Goal: Check status: Check status

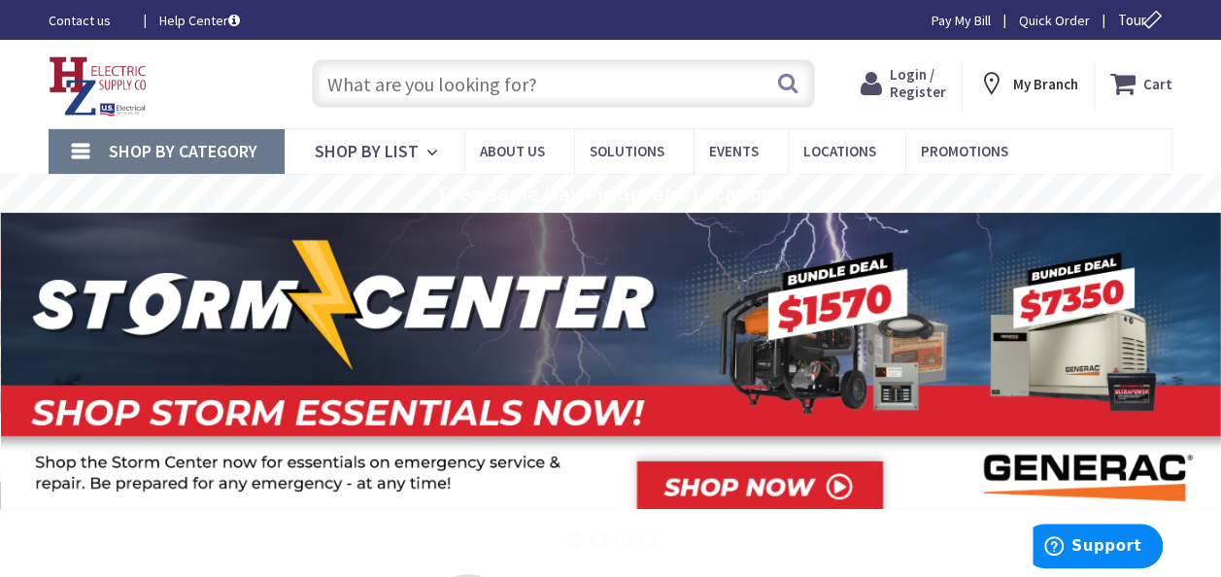
click at [926, 89] on span "Login / Register" at bounding box center [917, 83] width 56 height 36
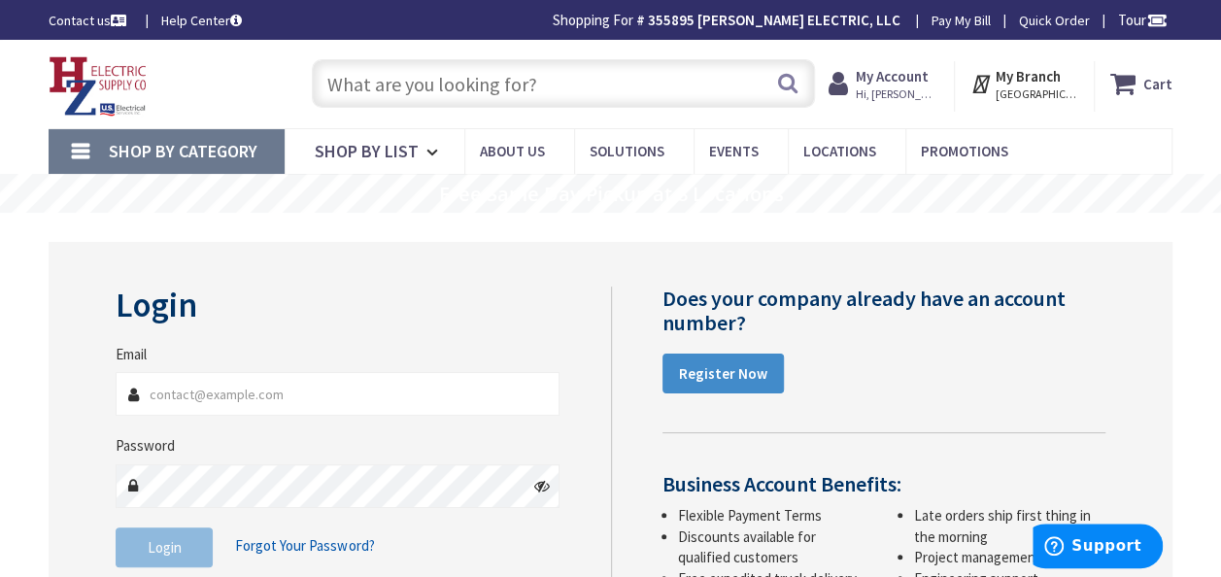
type input "[EMAIL_ADDRESS][DOMAIN_NAME]"
click at [153, 549] on span "Login" at bounding box center [165, 547] width 34 height 18
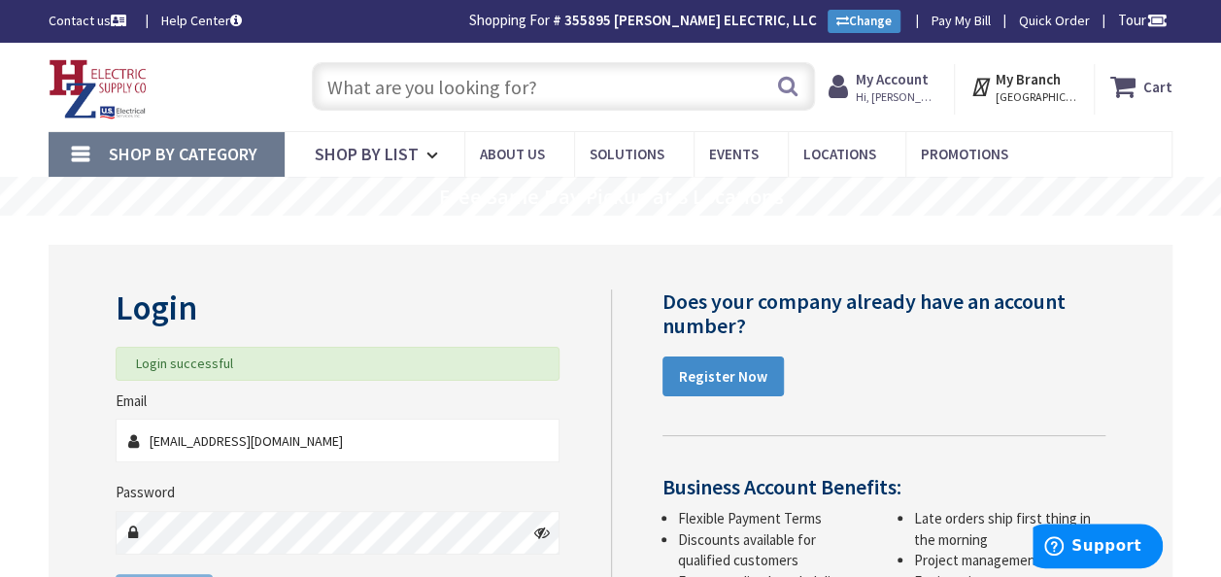
click at [421, 91] on input "text" at bounding box center [563, 86] width 503 height 49
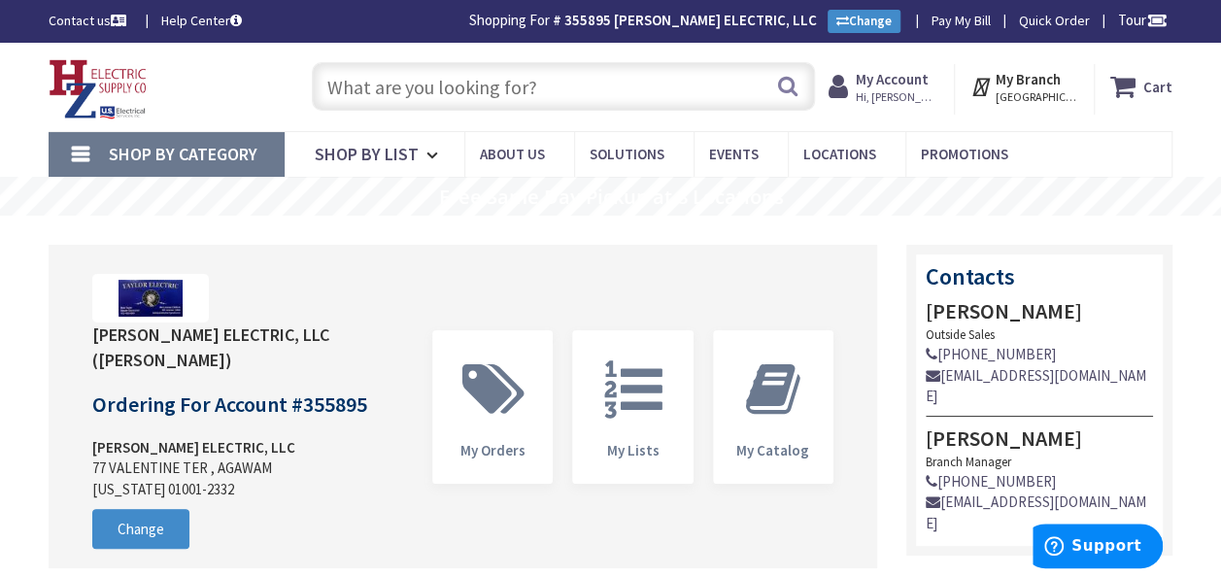
click at [435, 84] on input "text" at bounding box center [563, 86] width 503 height 49
type input "3/4 EMT"
click at [790, 85] on button "Search" at bounding box center [787, 86] width 25 height 44
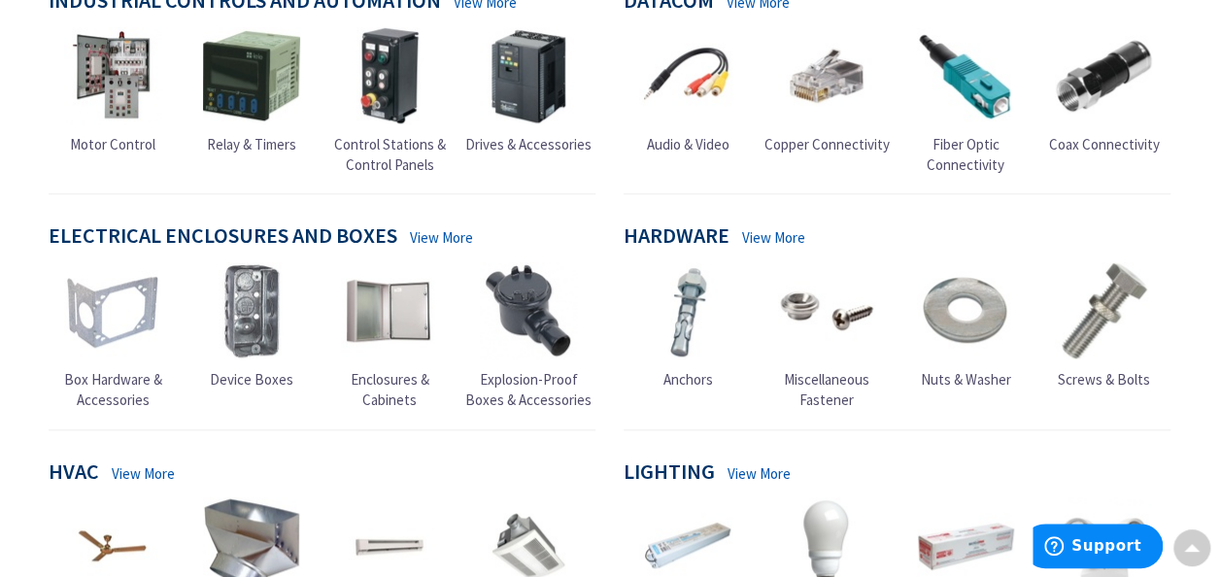
scroll to position [680, 0]
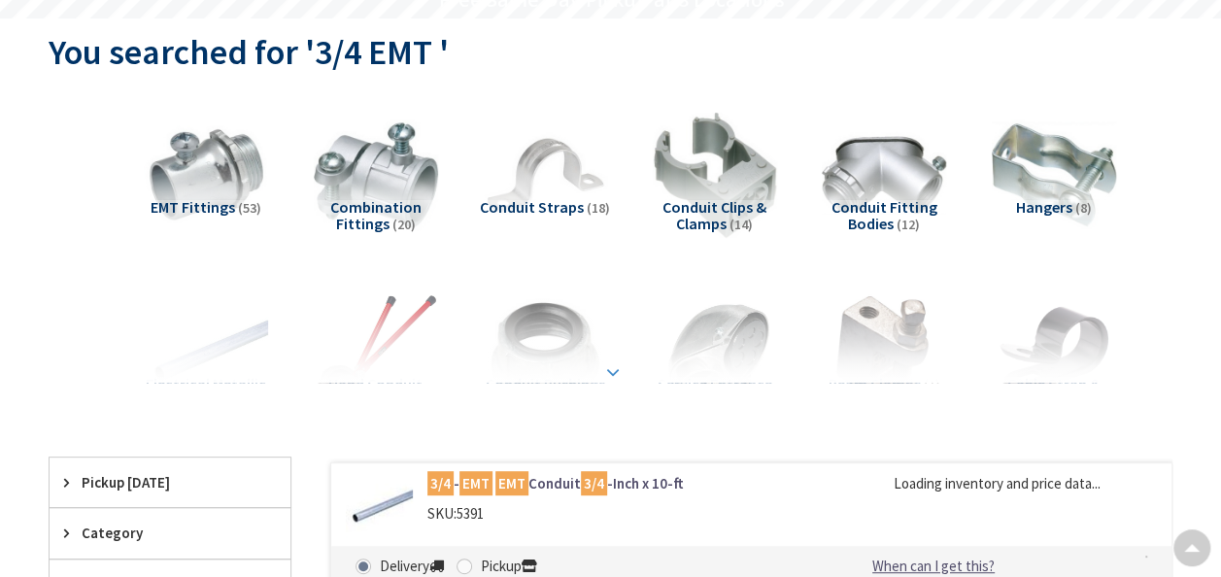
click at [618, 365] on strong at bounding box center [612, 371] width 23 height 21
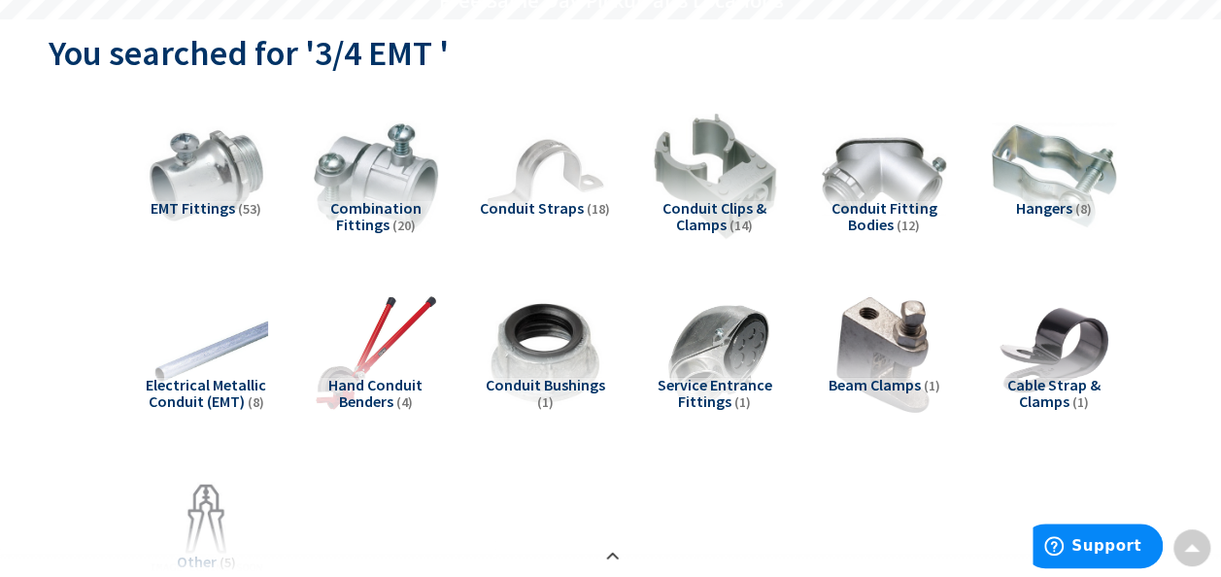
click at [865, 211] on span "Conduit Fitting Bodies" at bounding box center [883, 216] width 105 height 37
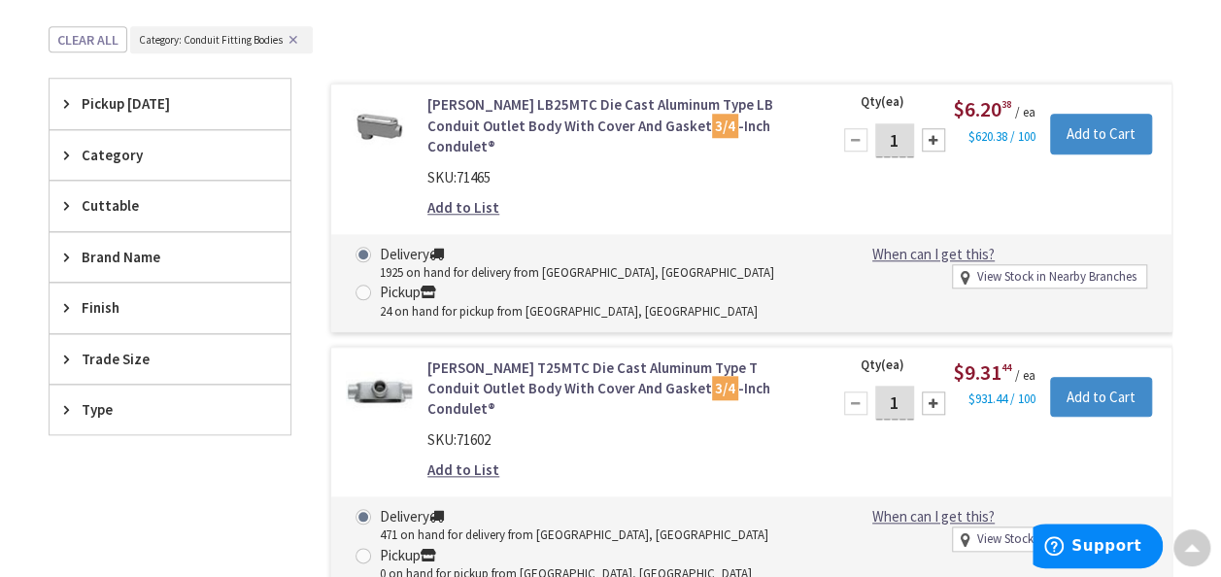
scroll to position [767, 0]
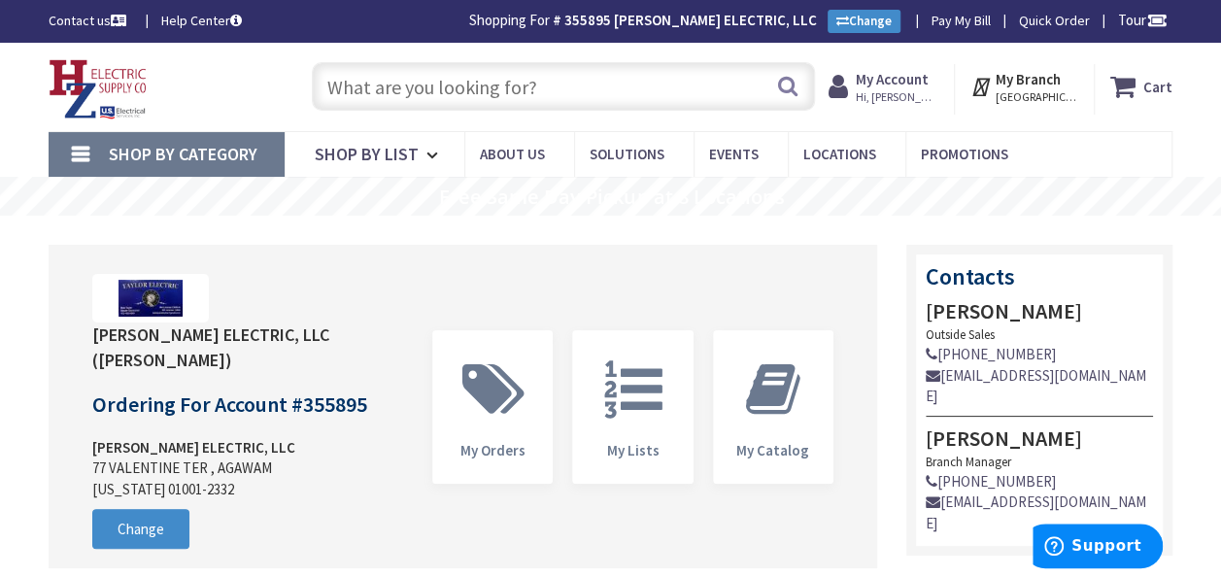
click at [900, 87] on strong "My Account" at bounding box center [891, 79] width 73 height 18
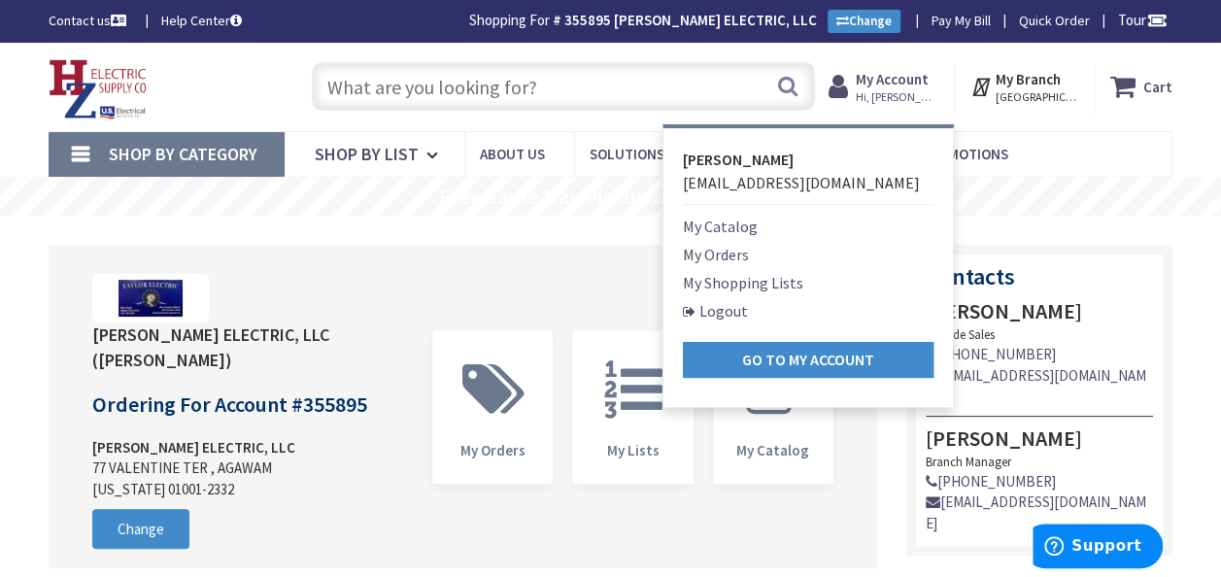
click at [727, 252] on link "My Orders" at bounding box center [716, 254] width 66 height 23
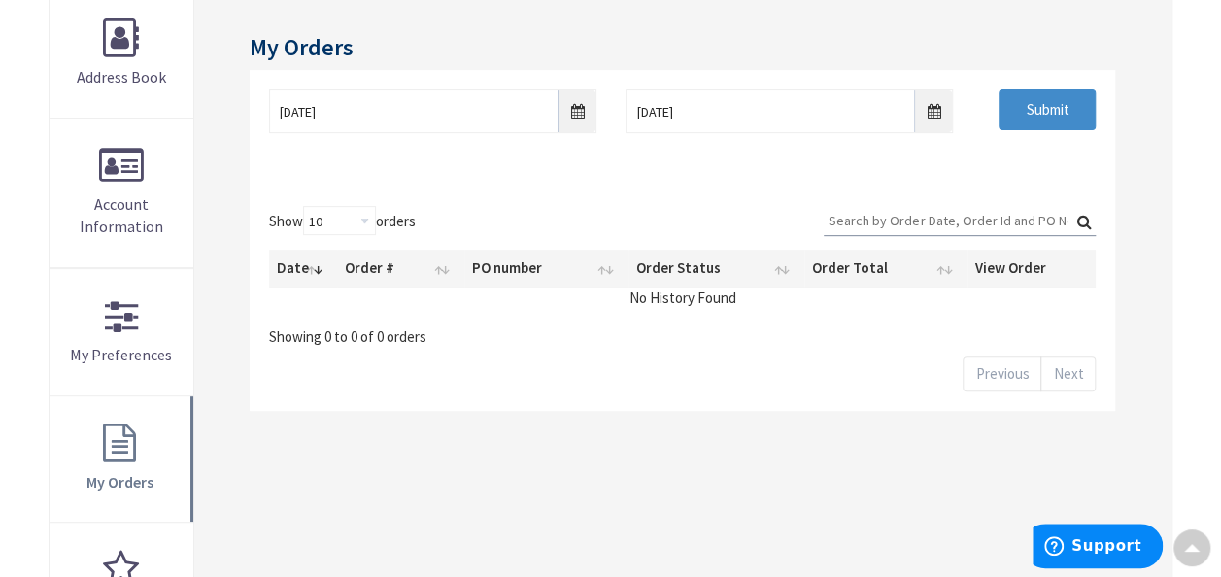
scroll to position [291, 0]
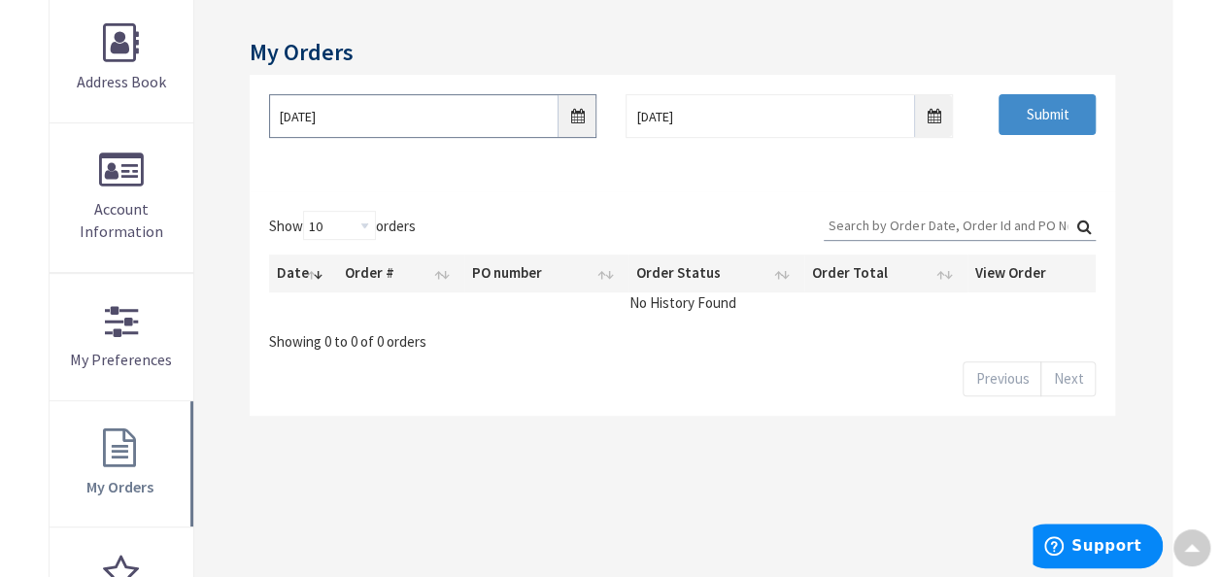
click at [581, 112] on input "8/31/2025" at bounding box center [432, 116] width 327 height 44
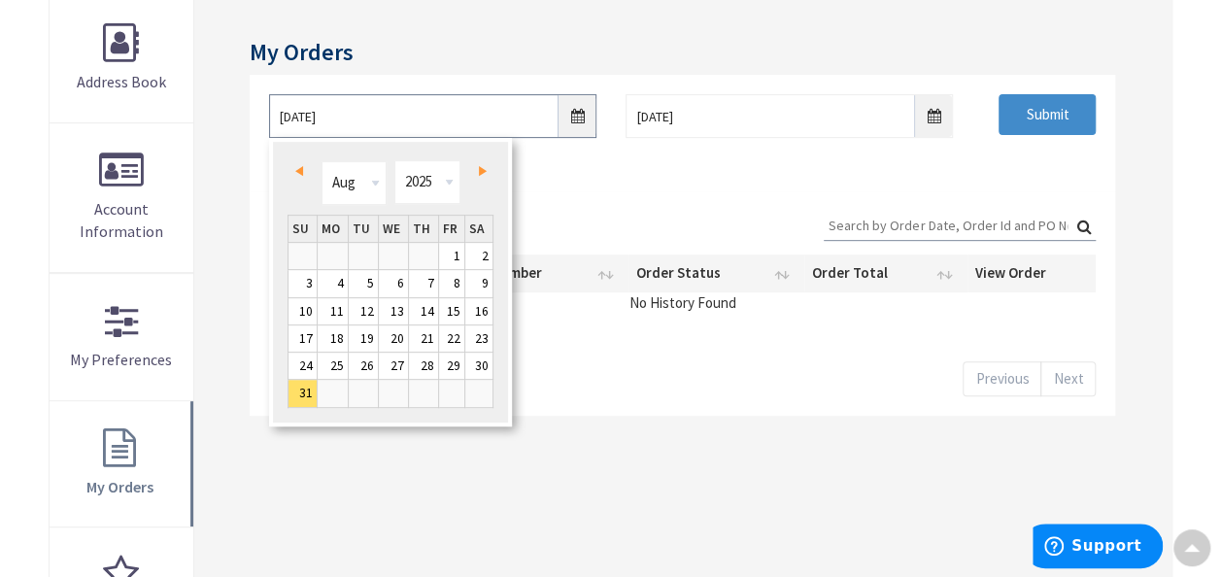
scroll to position [293, 0]
click at [457, 252] on link "1" at bounding box center [452, 254] width 26 height 26
type input "08/01/2025"
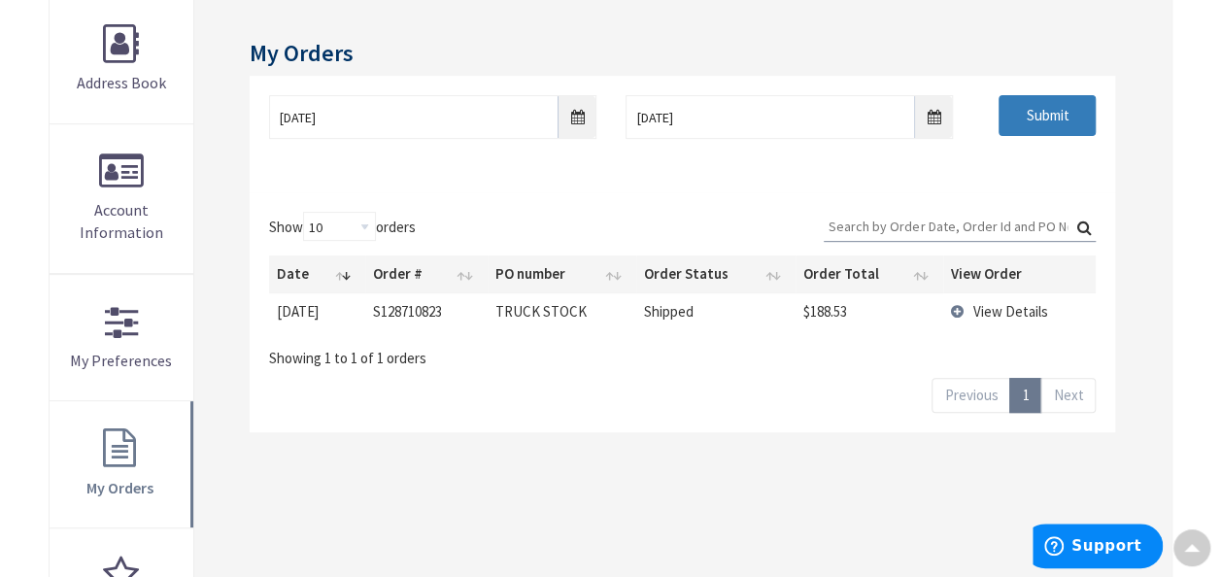
click at [1051, 117] on input "Submit" at bounding box center [1046, 115] width 97 height 41
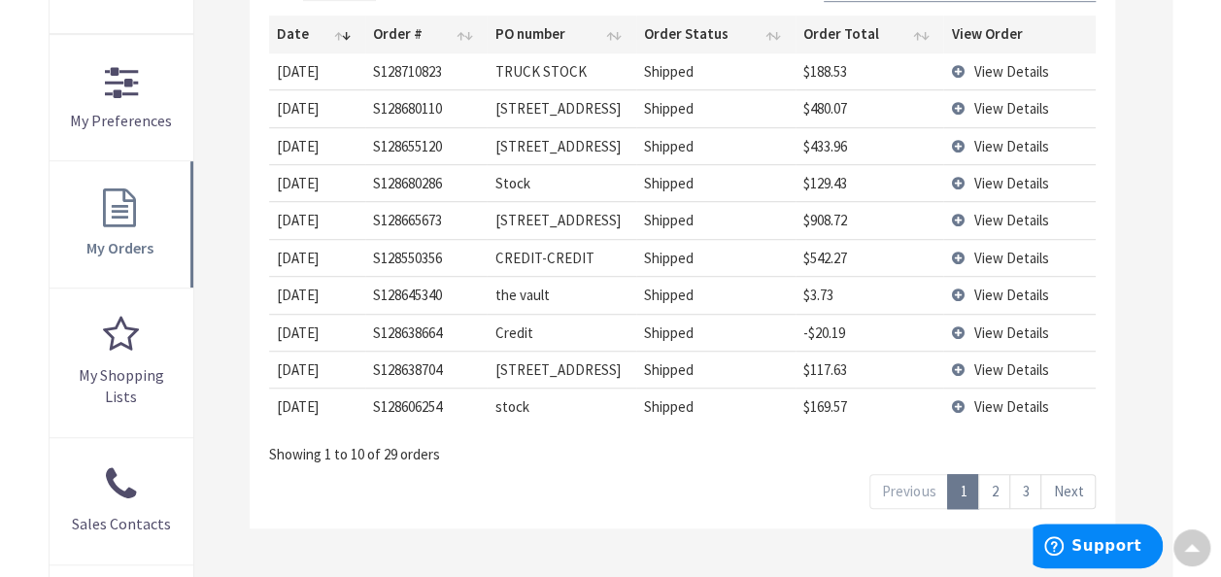
scroll to position [585, 0]
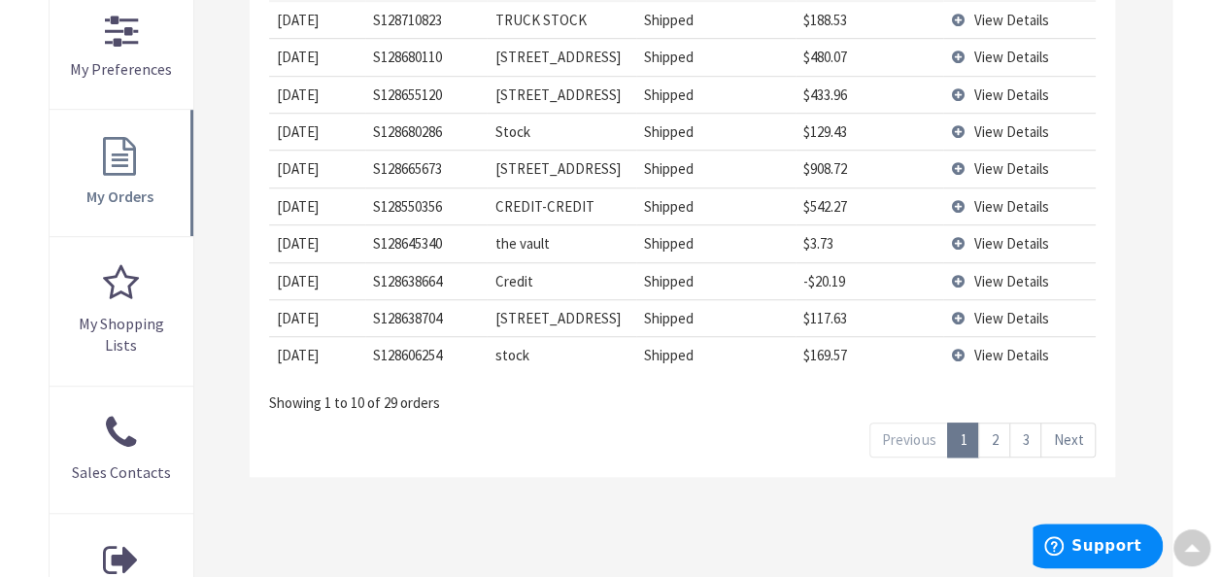
click at [994, 429] on link "2" at bounding box center [994, 439] width 32 height 34
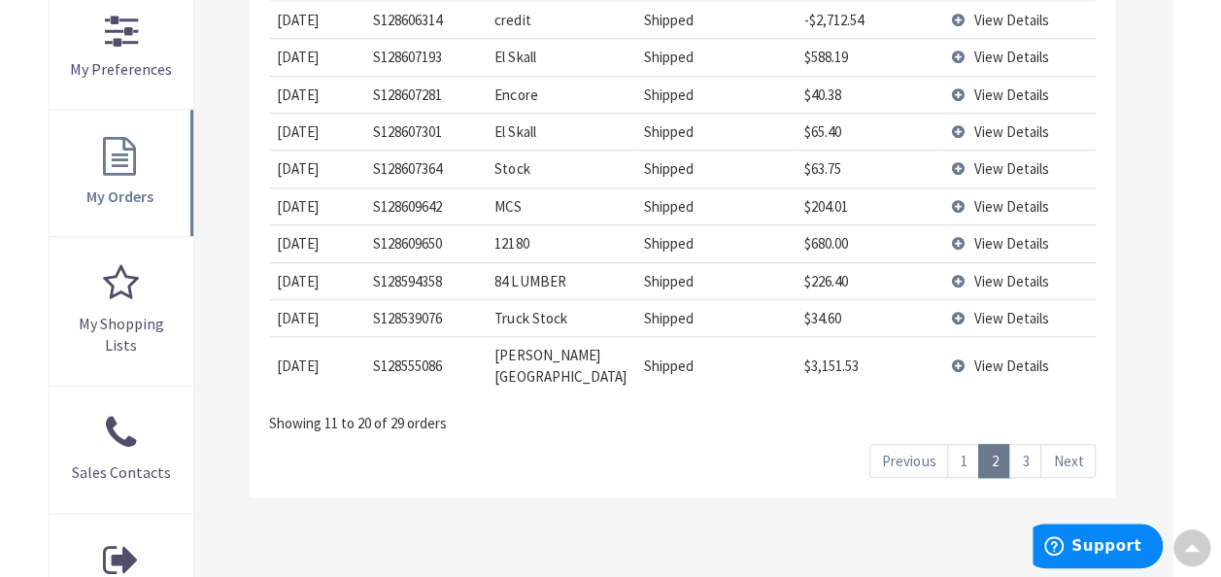
scroll to position [390, 0]
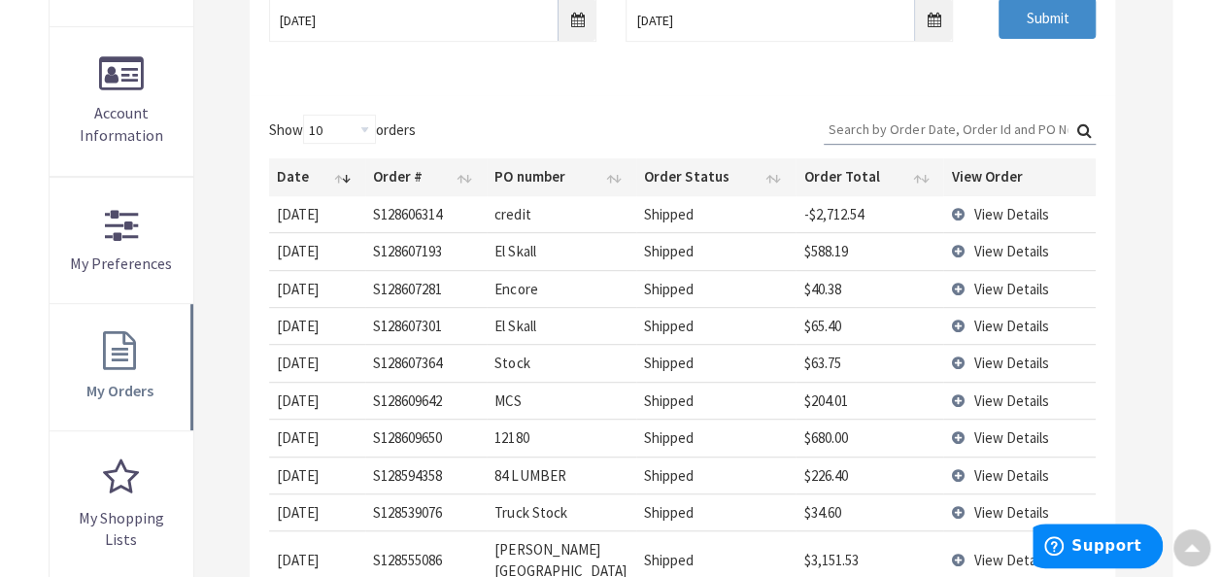
click at [956, 244] on td "View Details" at bounding box center [1019, 250] width 152 height 37
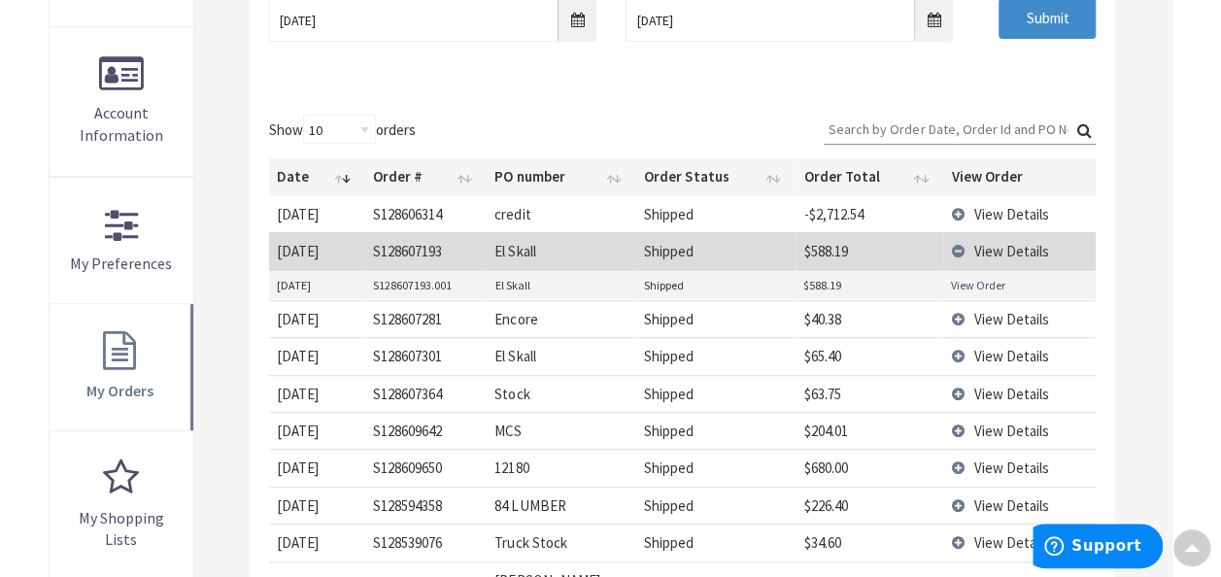
click at [956, 282] on link "View Order" at bounding box center [978, 285] width 54 height 17
click at [958, 351] on td "View Details" at bounding box center [1019, 355] width 152 height 37
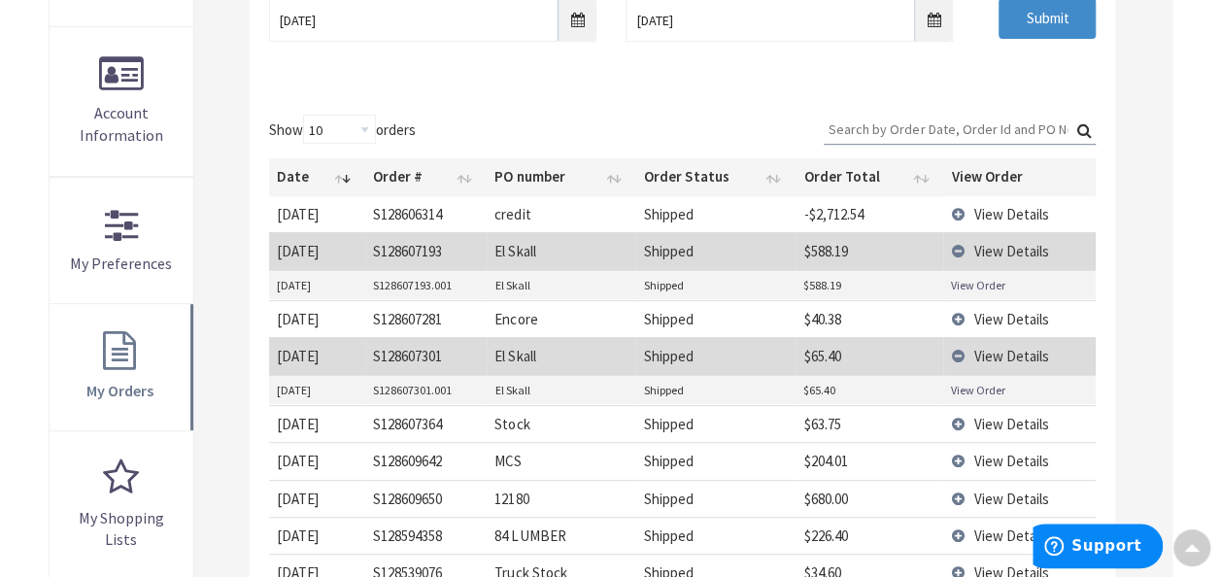
click at [975, 383] on link "View Order" at bounding box center [978, 390] width 54 height 17
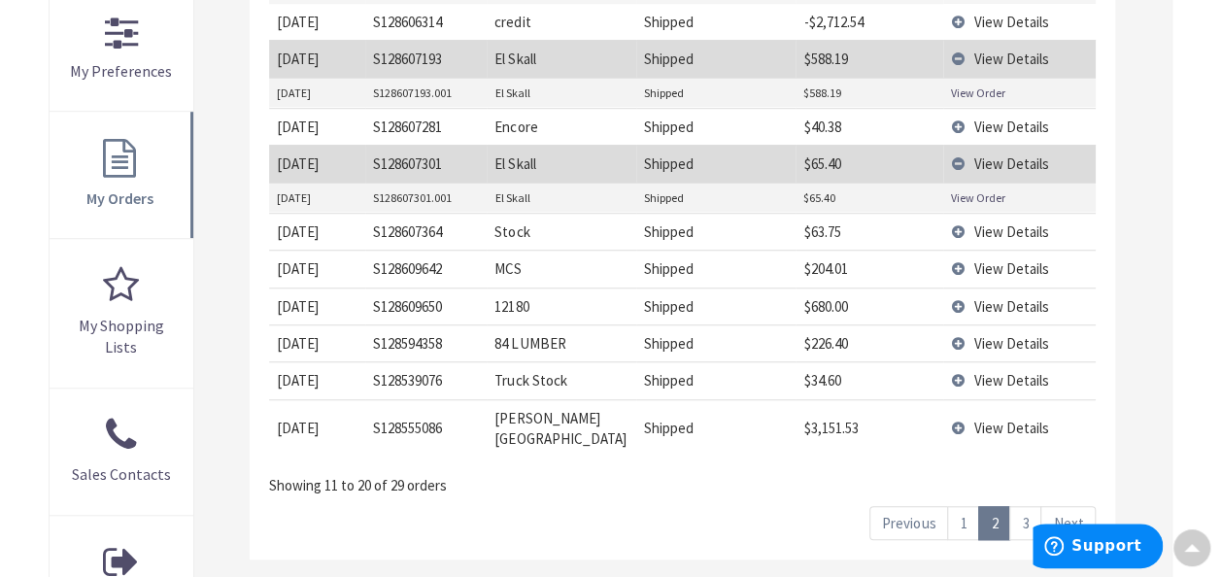
scroll to position [585, 0]
click at [1026, 504] on link "3" at bounding box center [1025, 521] width 32 height 34
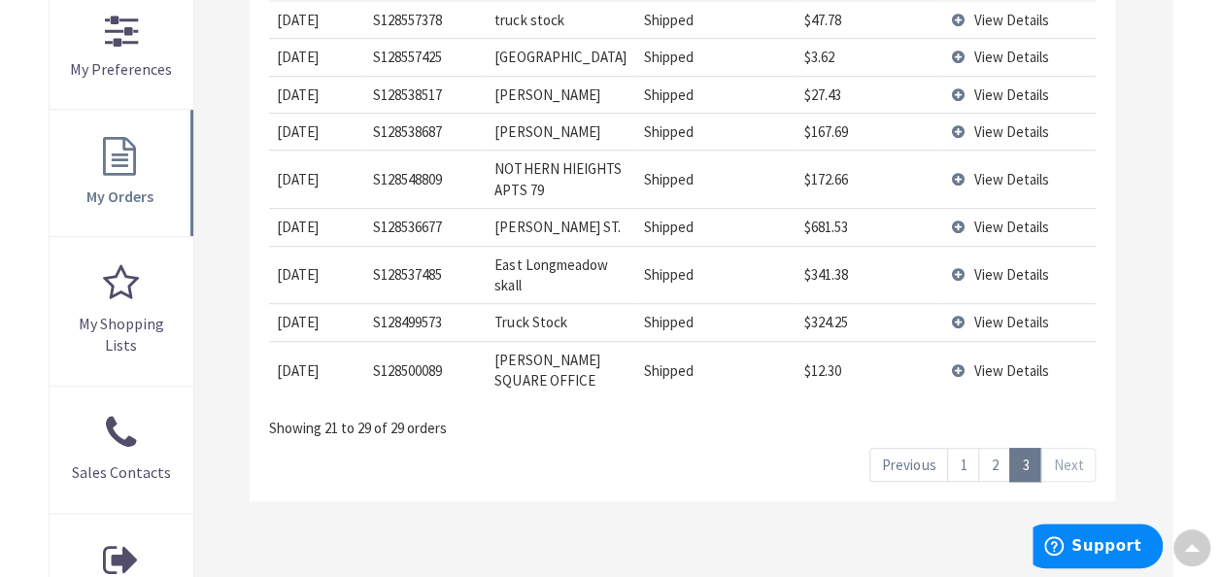
click at [962, 269] on td "View Details" at bounding box center [1019, 275] width 152 height 58
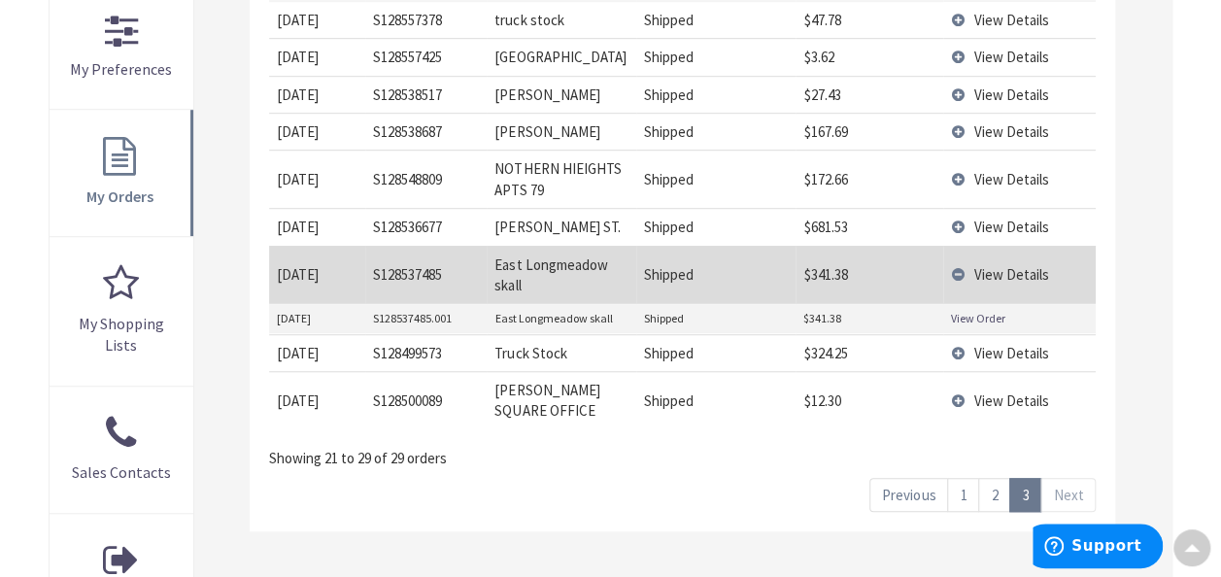
click at [973, 312] on link "View Order" at bounding box center [978, 318] width 54 height 17
click at [1008, 490] on link "2" at bounding box center [994, 495] width 32 height 34
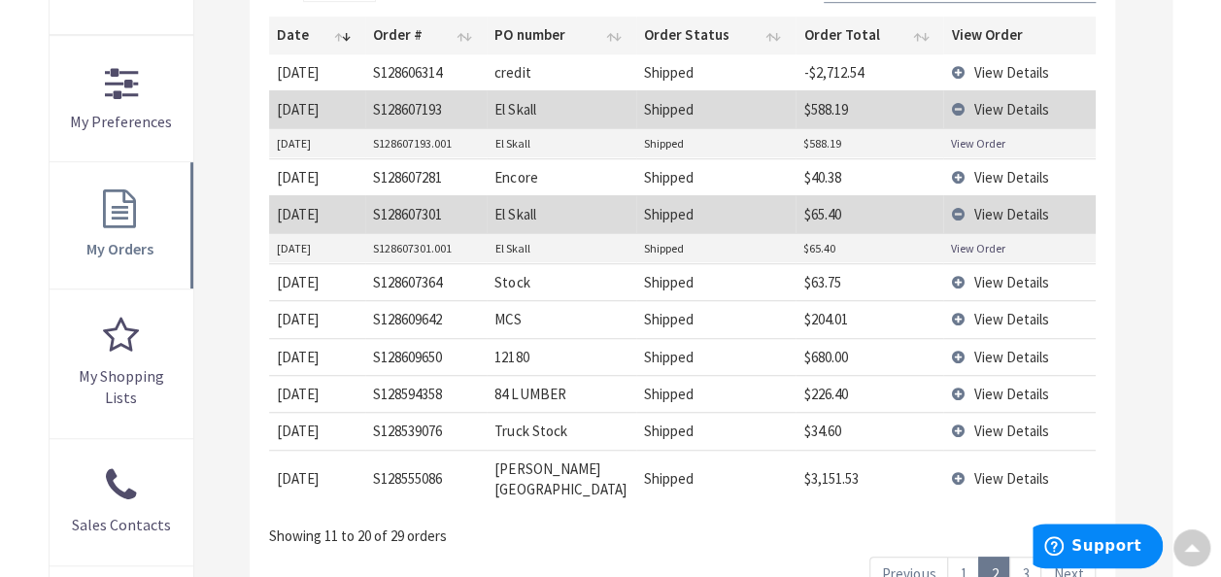
scroll to position [682, 0]
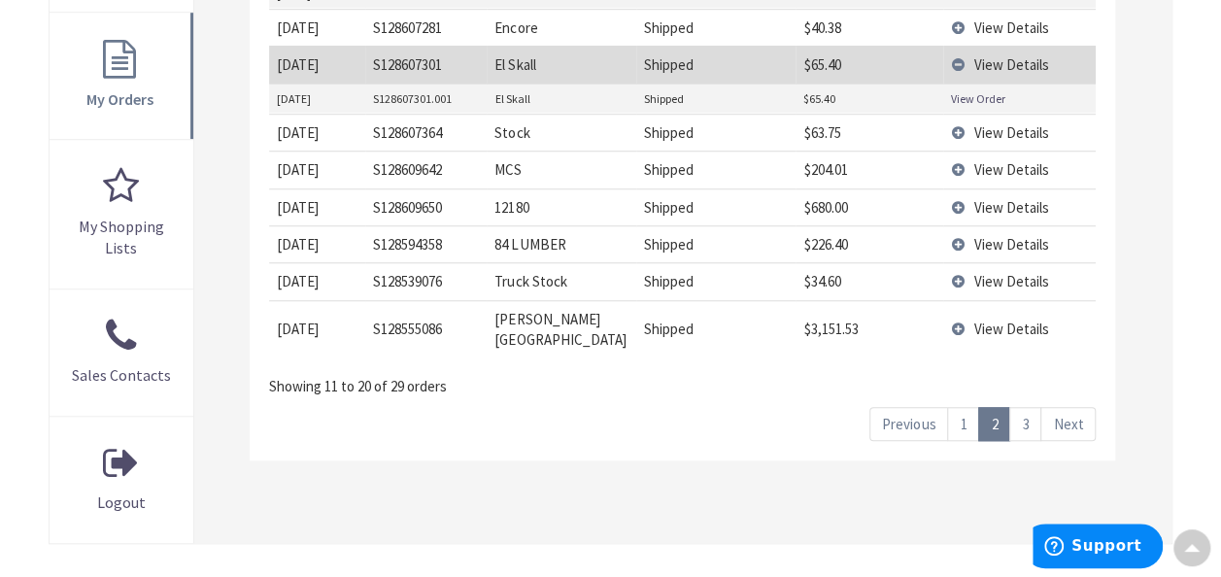
click at [971, 407] on link "1" at bounding box center [963, 424] width 32 height 34
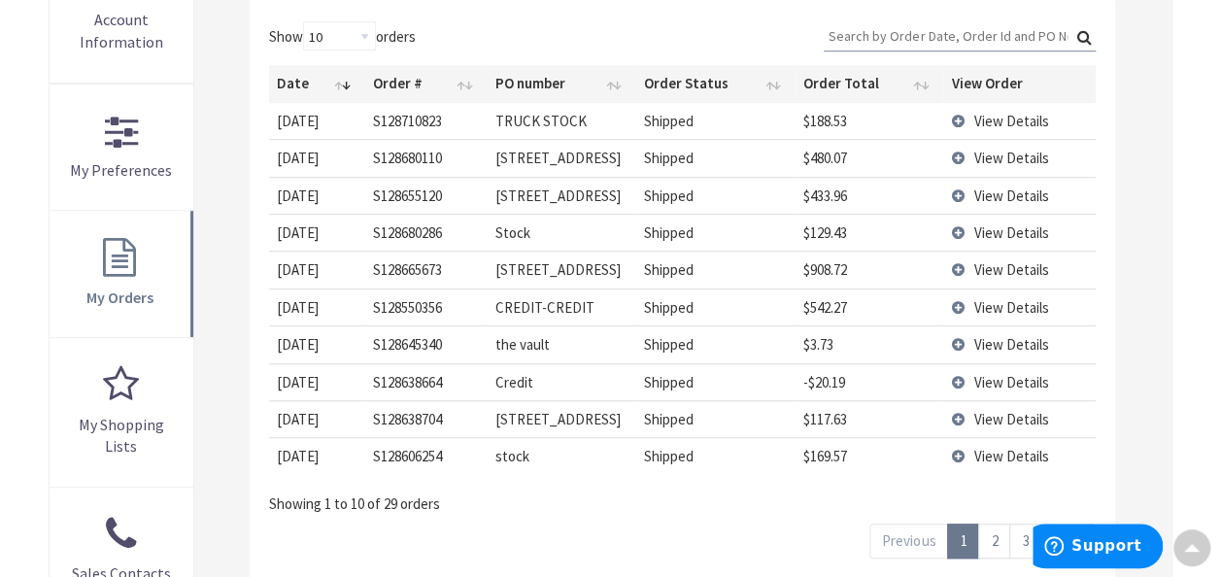
scroll to position [487, 0]
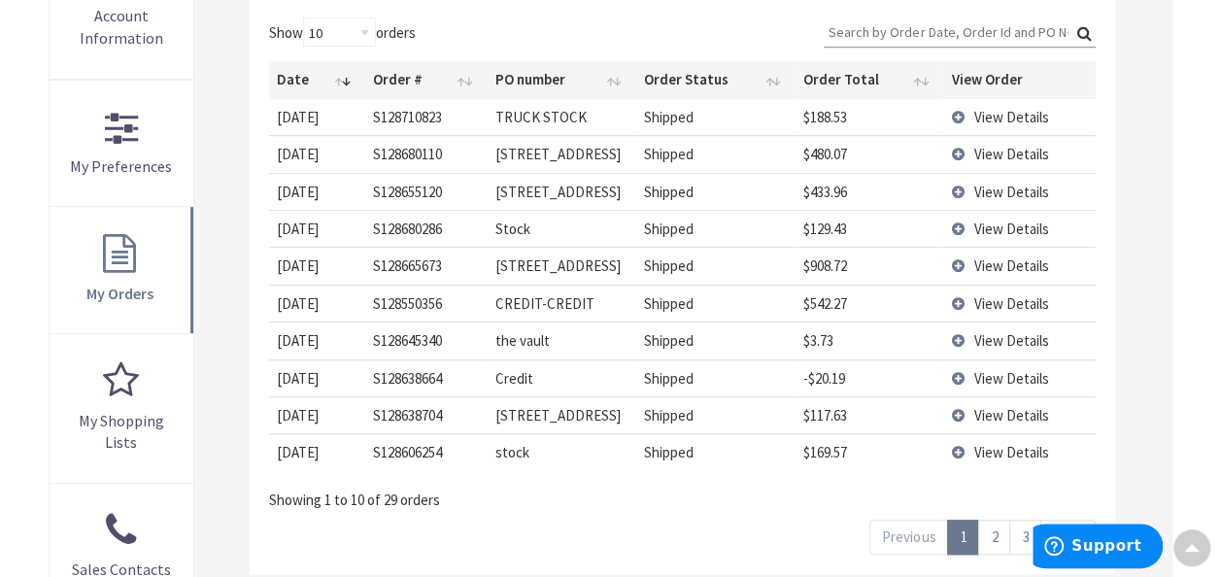
click at [996, 535] on link "2" at bounding box center [994, 537] width 32 height 34
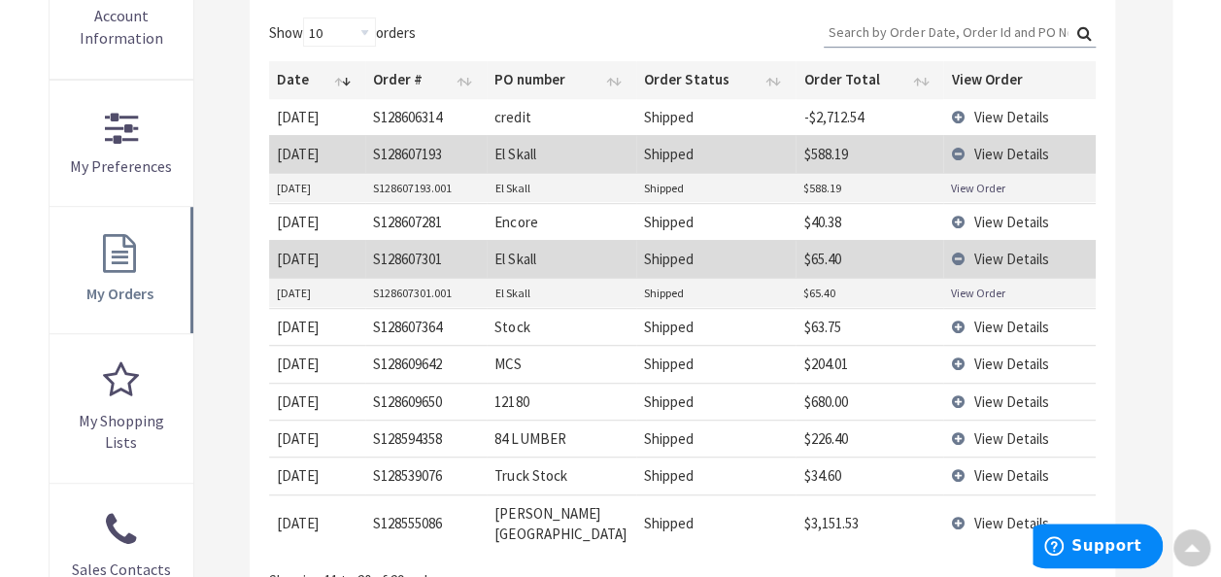
click at [965, 391] on td "View Details" at bounding box center [1019, 401] width 152 height 37
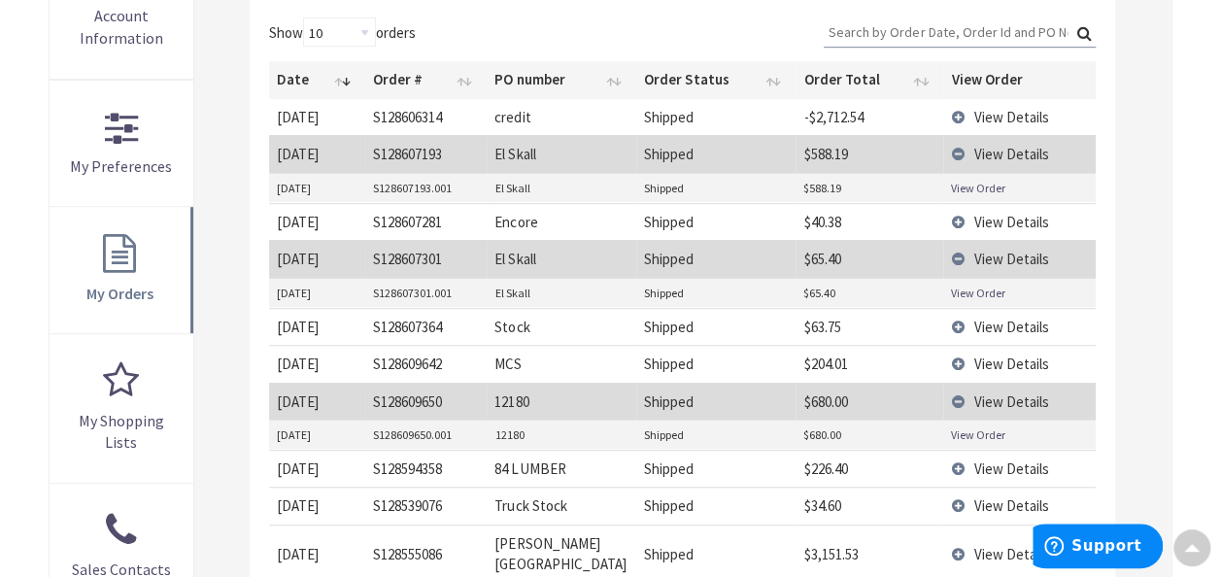
click at [969, 426] on link "View Order" at bounding box center [978, 434] width 54 height 17
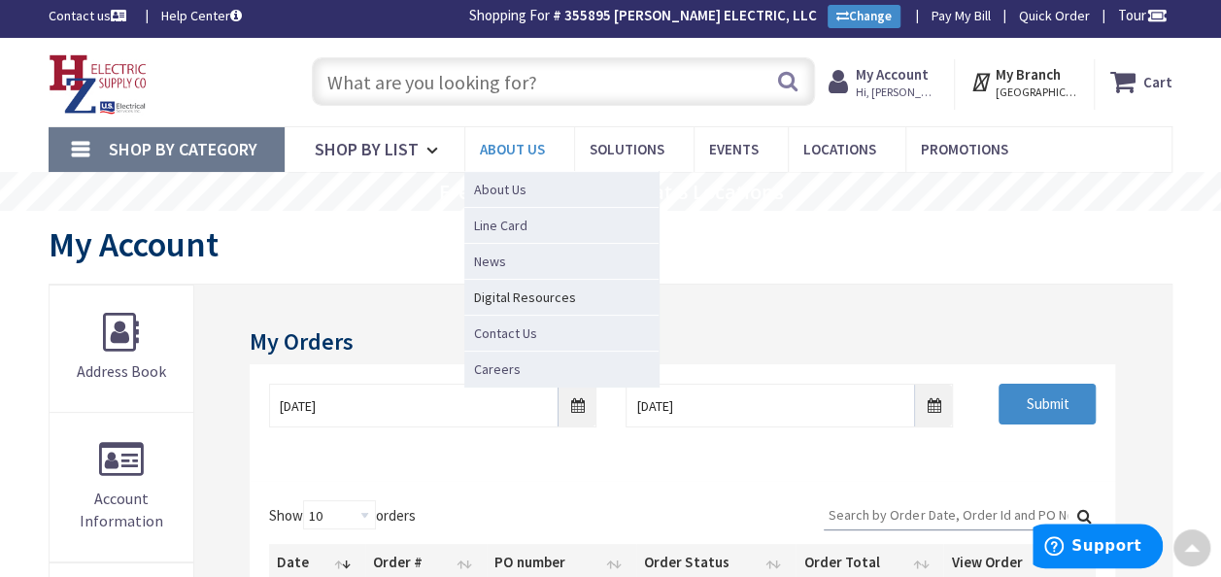
scroll to position [0, 0]
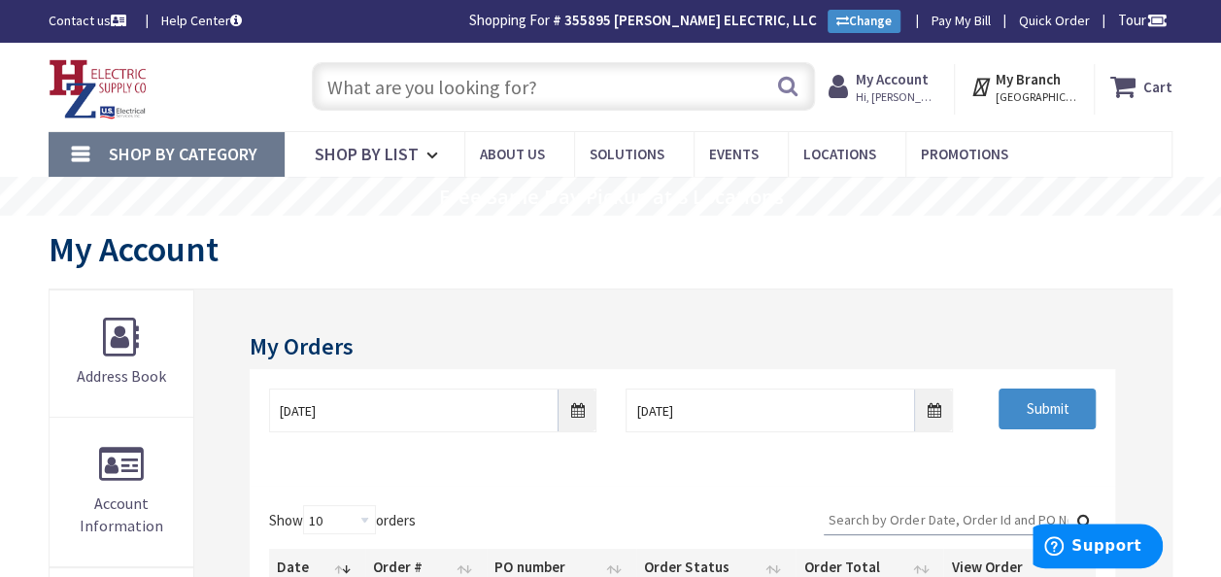
click at [528, 84] on input "text" at bounding box center [563, 86] width 503 height 49
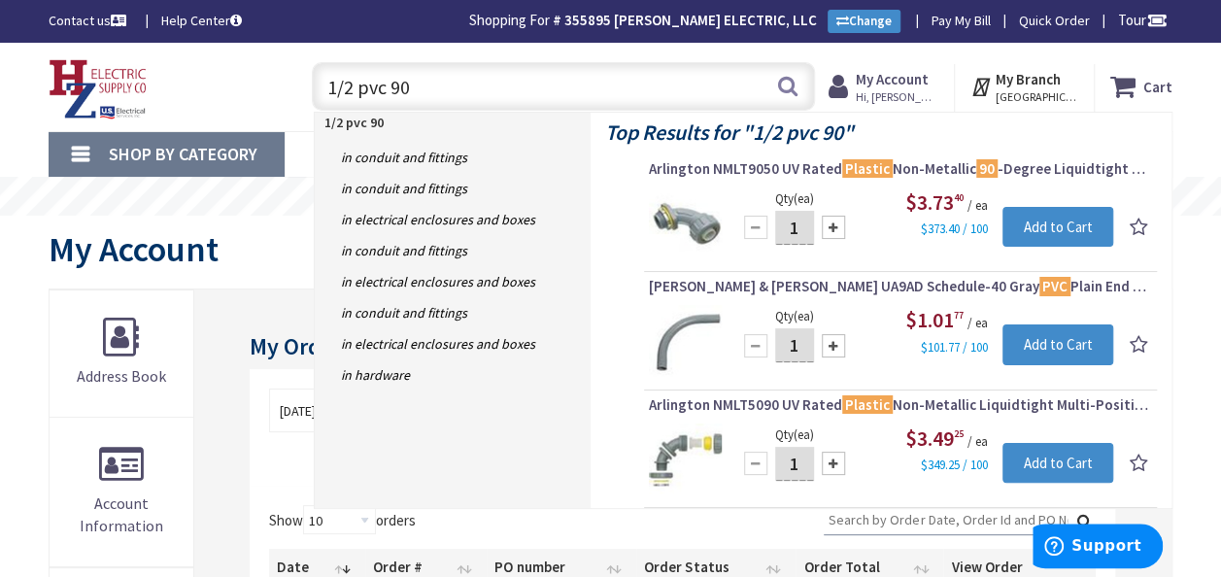
type input "1/2 pvc 90"
drag, startPoint x: 900, startPoint y: 84, endPoint x: 890, endPoint y: 84, distance: 9.8
click at [900, 84] on strong "My Account" at bounding box center [891, 79] width 73 height 18
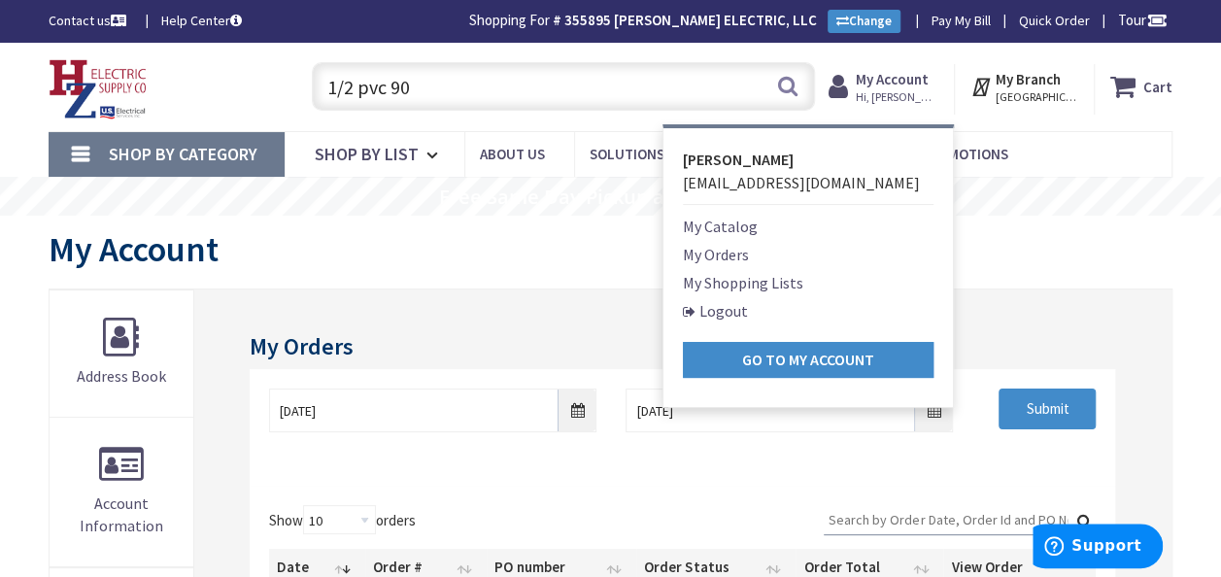
click at [730, 252] on link "My Orders" at bounding box center [716, 254] width 66 height 23
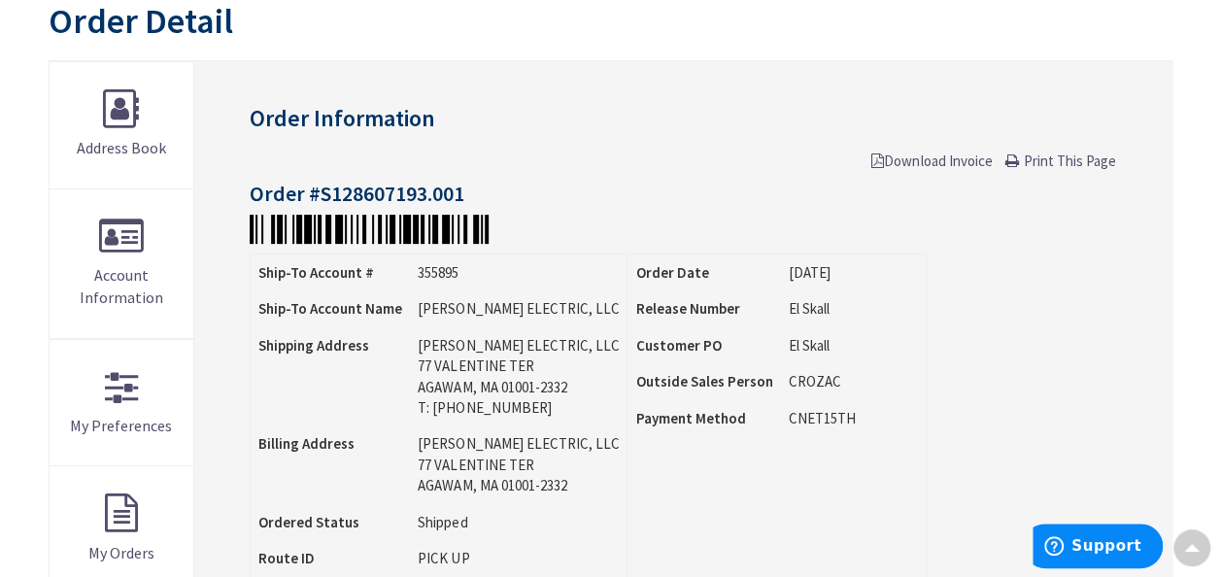
scroll to position [99, 0]
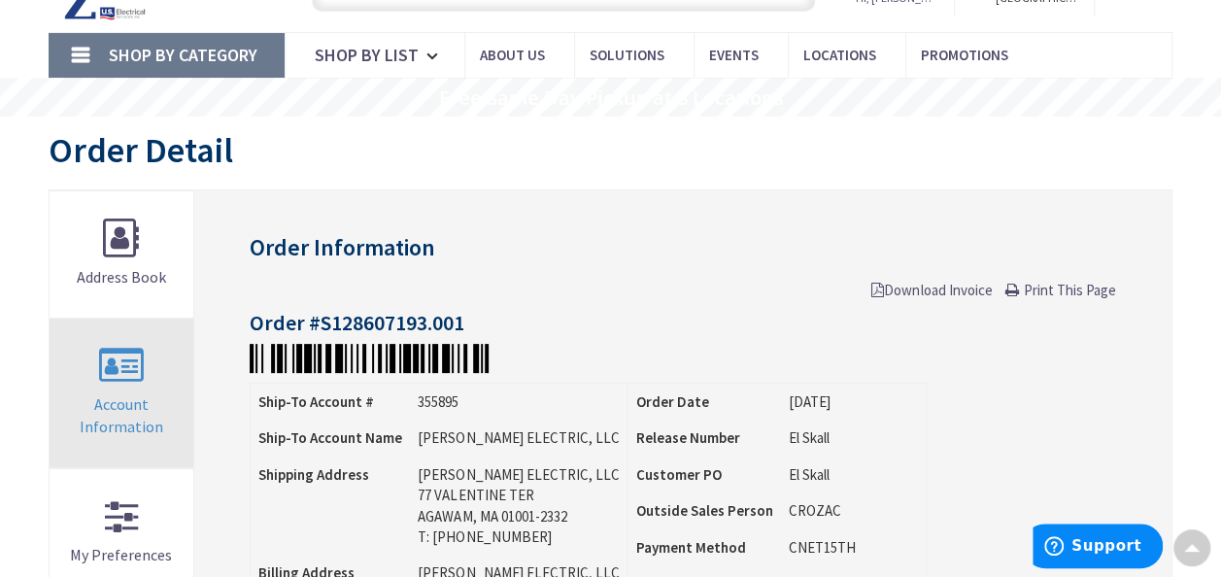
drag, startPoint x: 1029, startPoint y: 284, endPoint x: 141, endPoint y: 462, distance: 906.3
click at [1029, 284] on span "Print This Page" at bounding box center [1069, 290] width 92 height 18
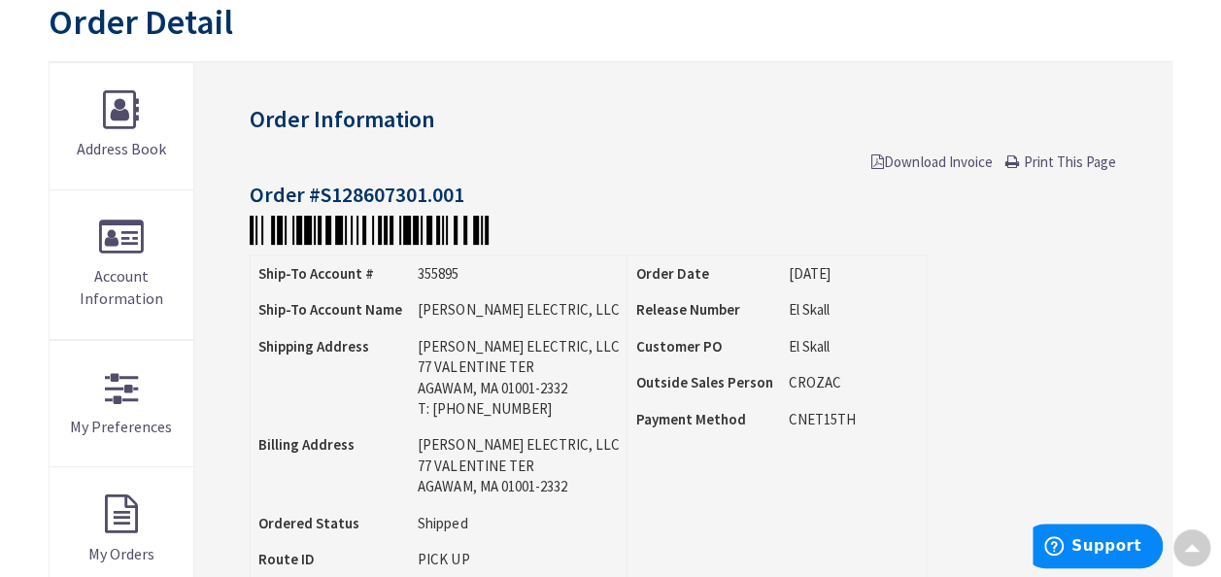
scroll to position [99, 0]
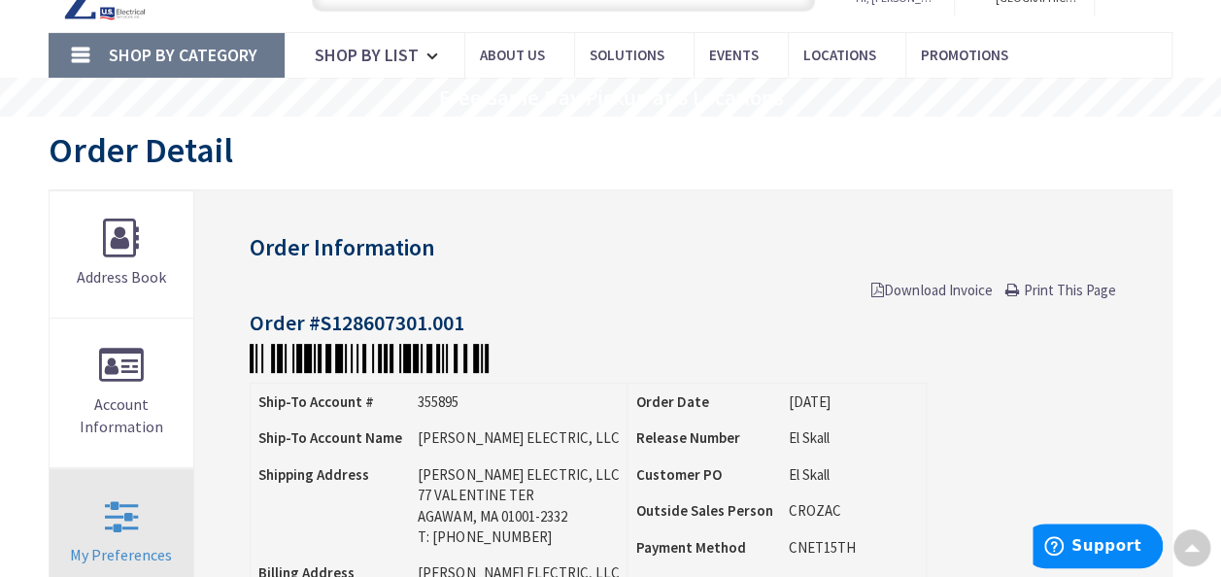
drag, startPoint x: 1050, startPoint y: 288, endPoint x: 135, endPoint y: 470, distance: 932.6
click at [1050, 288] on span "Print This Page" at bounding box center [1069, 290] width 92 height 18
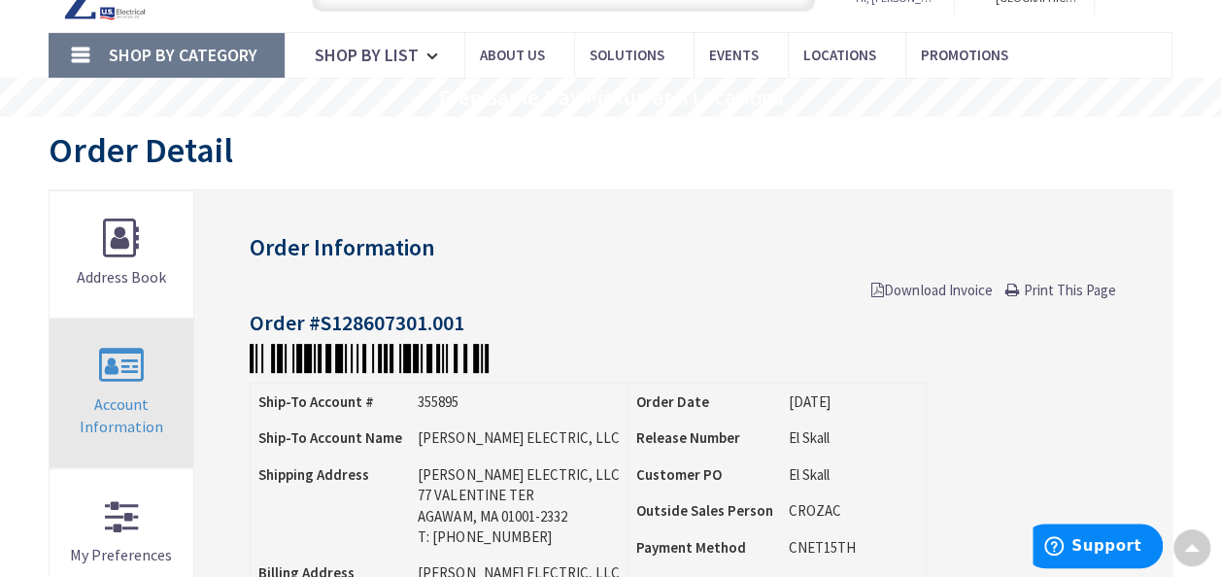
scroll to position [100, 0]
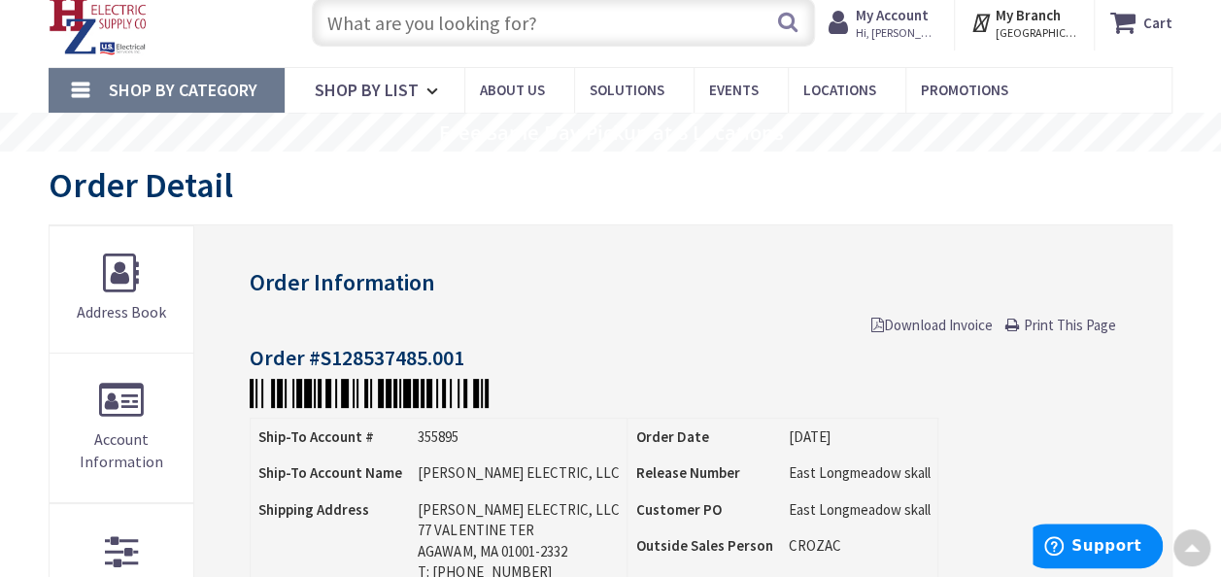
scroll to position [2, 0]
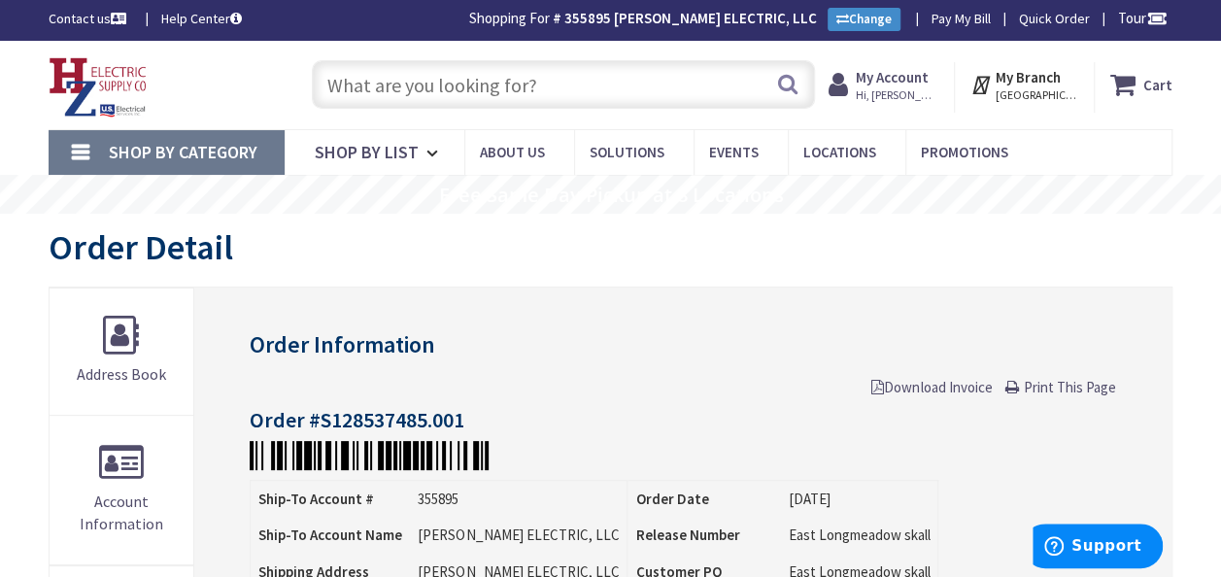
click at [1033, 382] on span "Print This Page" at bounding box center [1069, 387] width 92 height 18
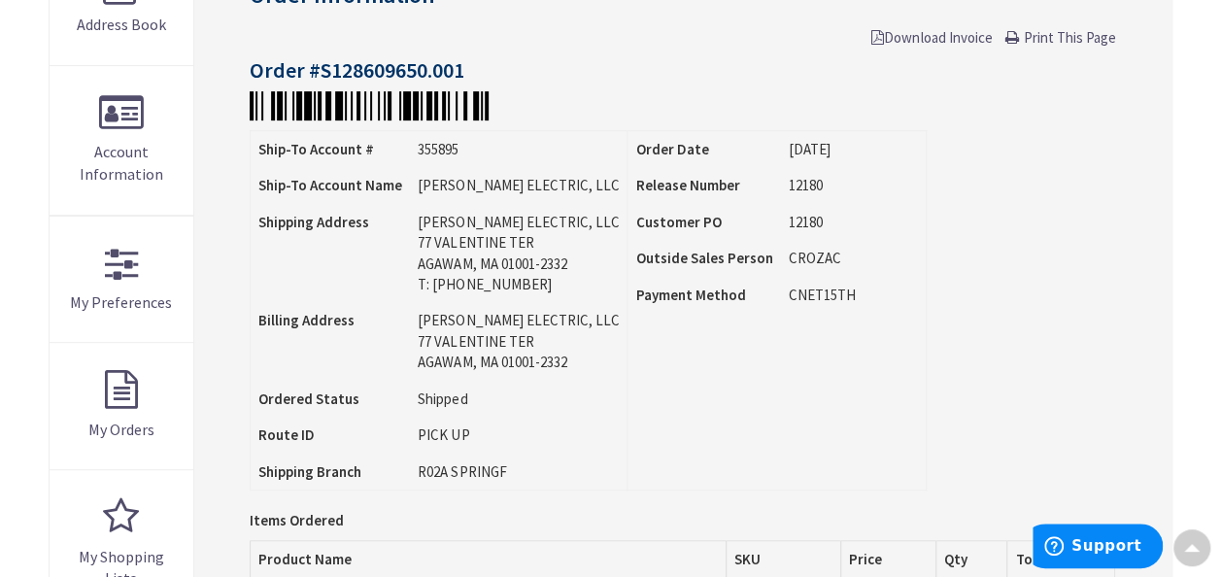
scroll to position [293, 0]
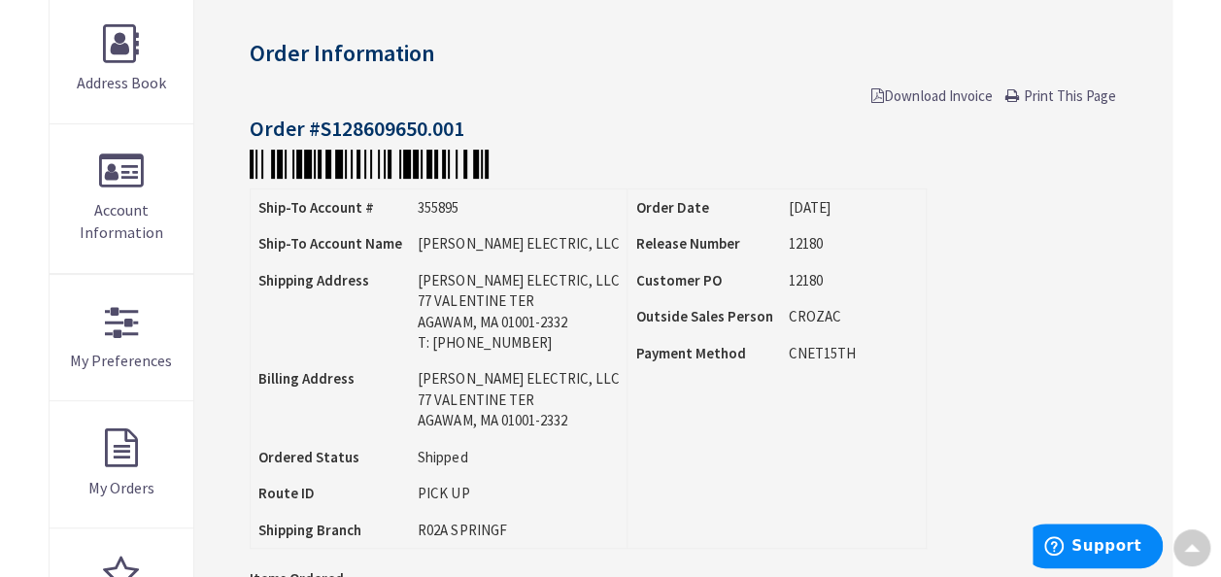
click at [1068, 98] on span "Print This Page" at bounding box center [1069, 95] width 92 height 18
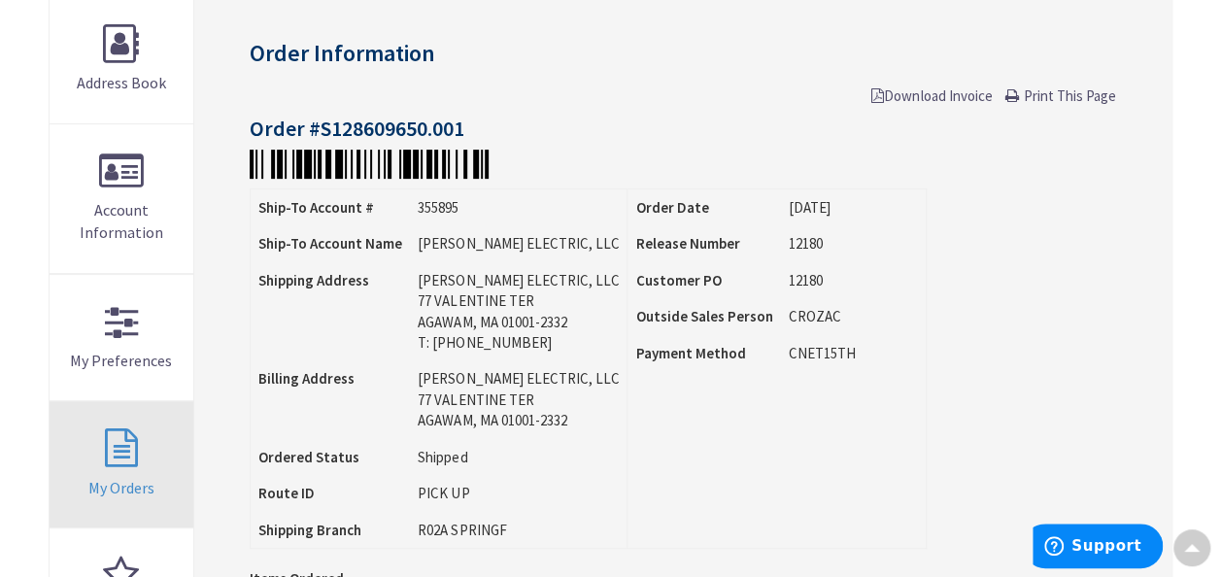
scroll to position [294, 0]
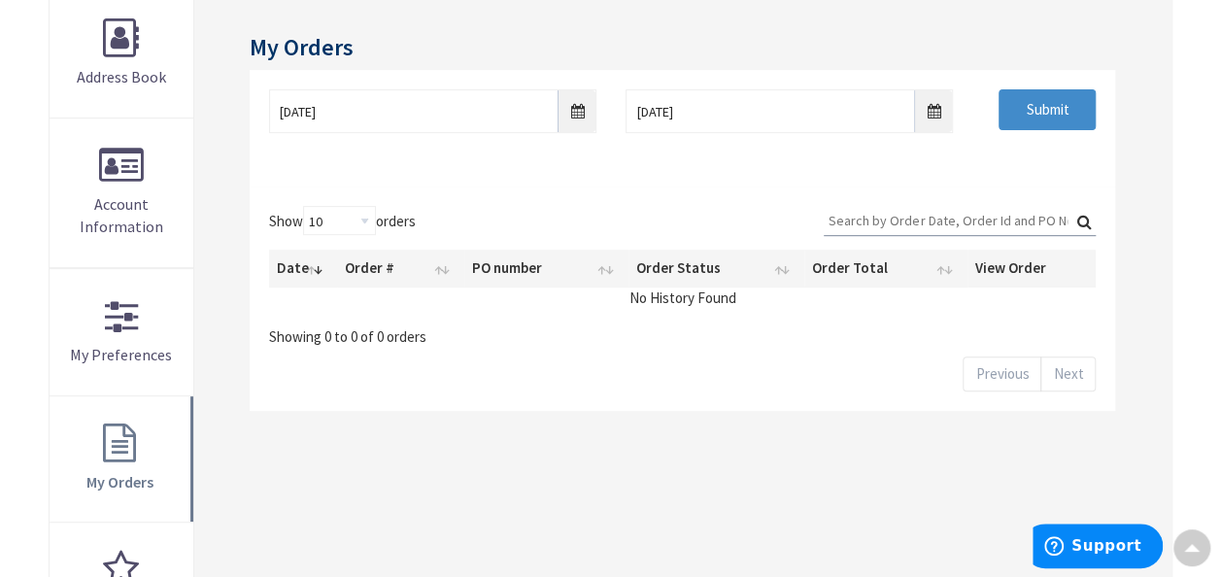
scroll to position [291, 0]
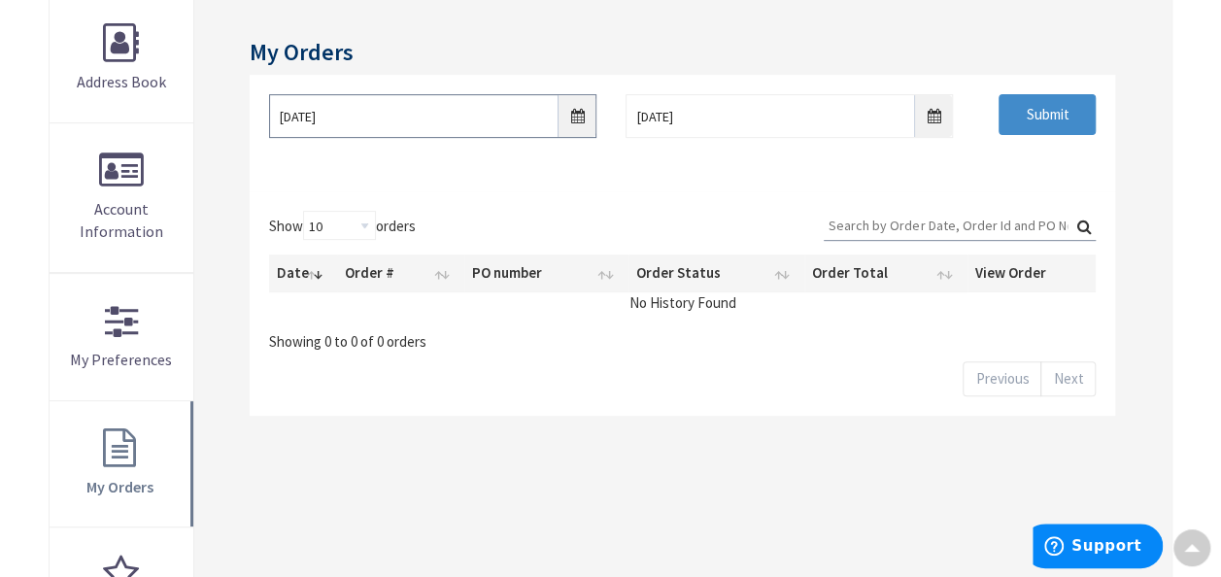
click at [575, 129] on input "8/31/2025" at bounding box center [432, 116] width 327 height 44
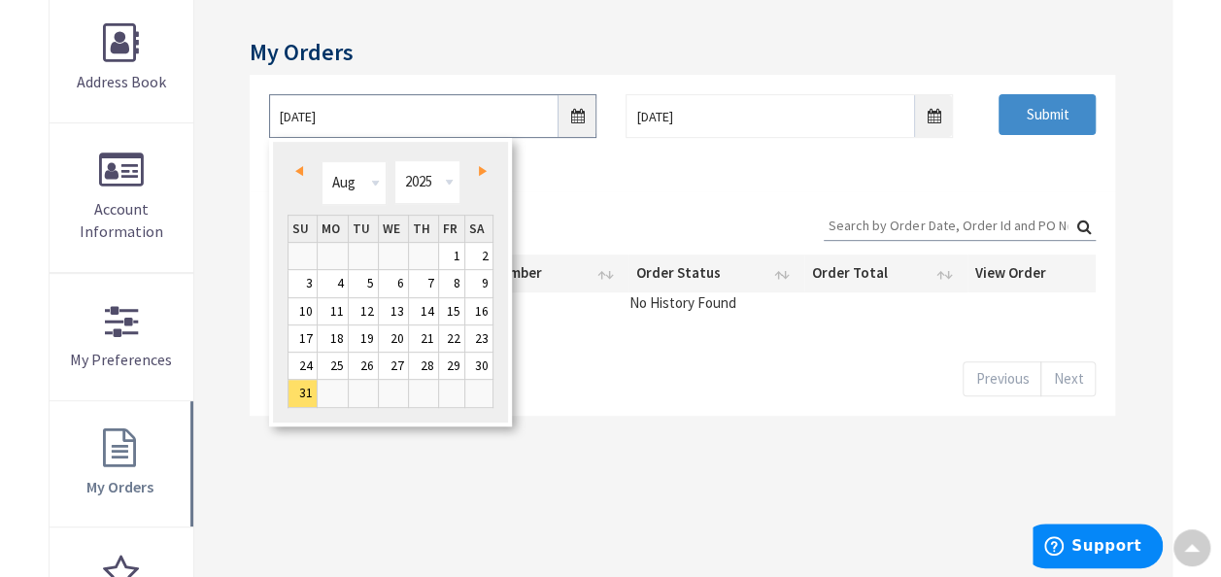
click at [576, 117] on input "8/31/2025" at bounding box center [432, 116] width 327 height 44
click at [1033, 111] on input "Submit" at bounding box center [1046, 115] width 97 height 41
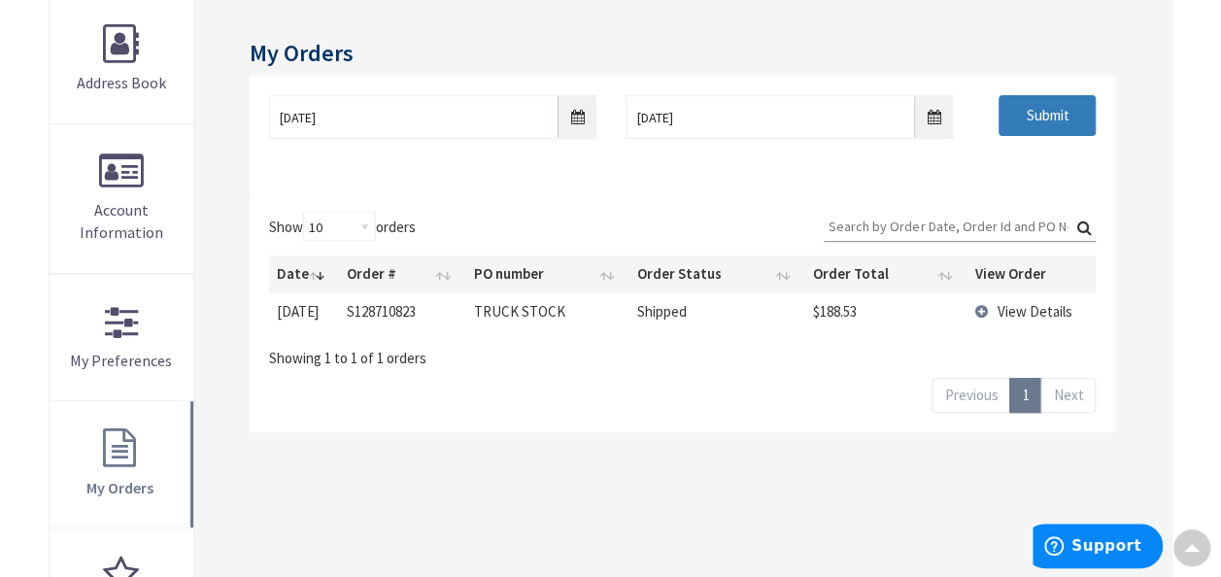
click at [1041, 106] on input "Submit" at bounding box center [1046, 115] width 97 height 41
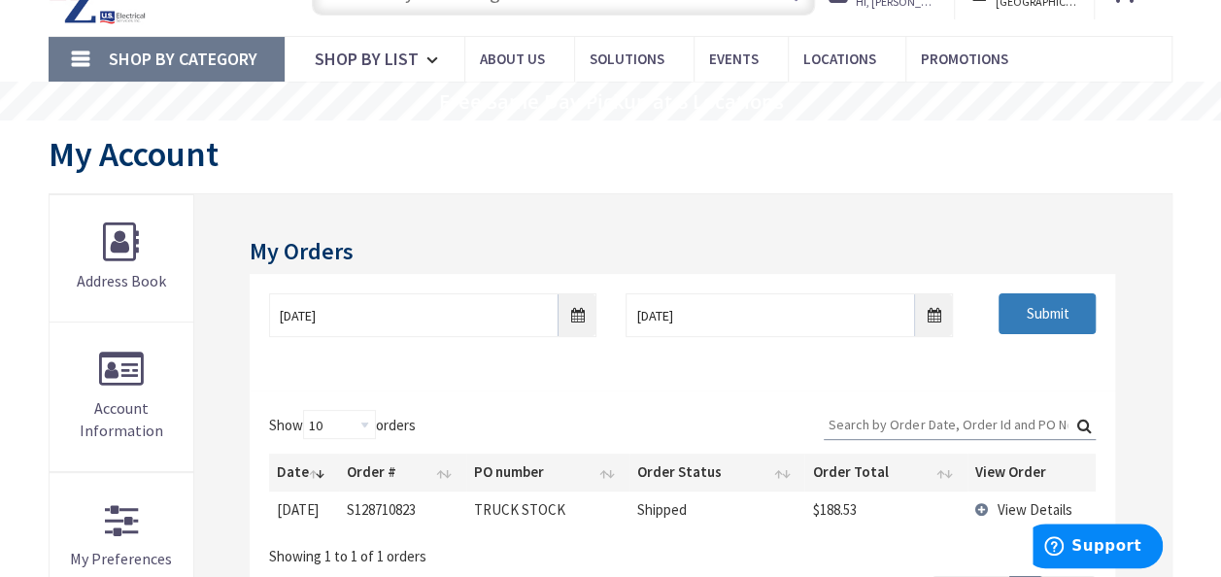
scroll to position [97, 0]
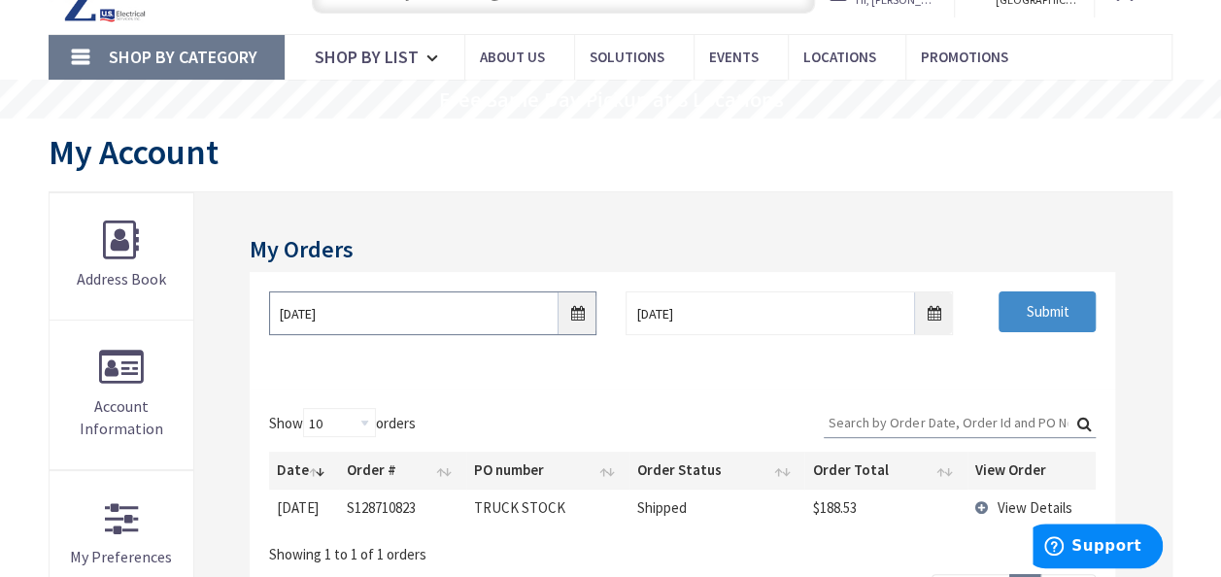
click at [579, 315] on input "8/31/2025" at bounding box center [432, 313] width 327 height 44
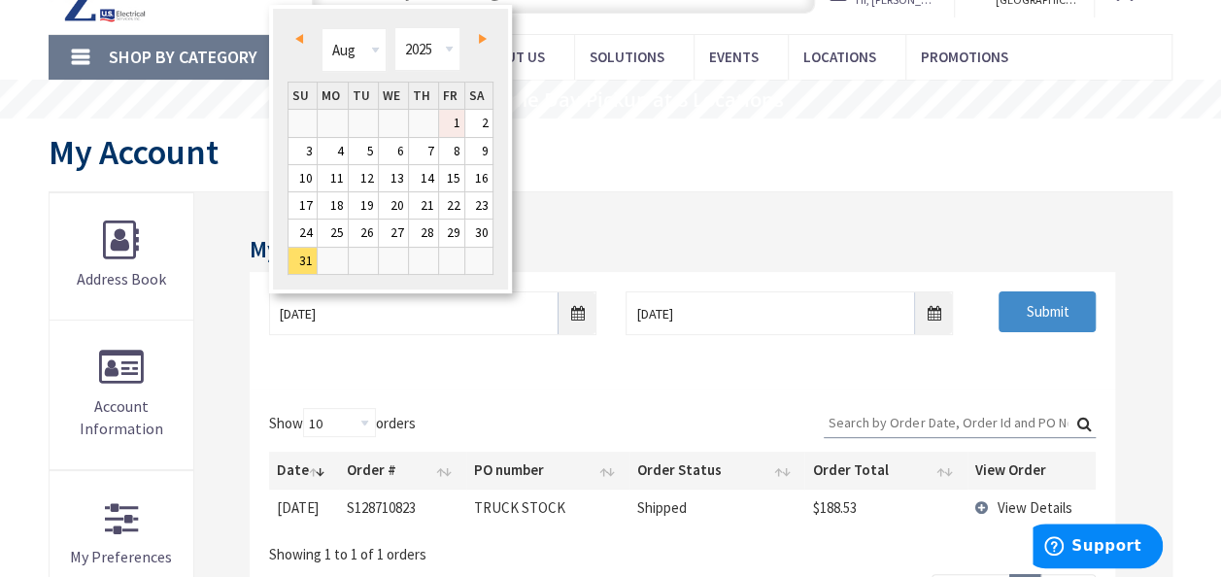
click at [456, 118] on link "1" at bounding box center [452, 123] width 26 height 26
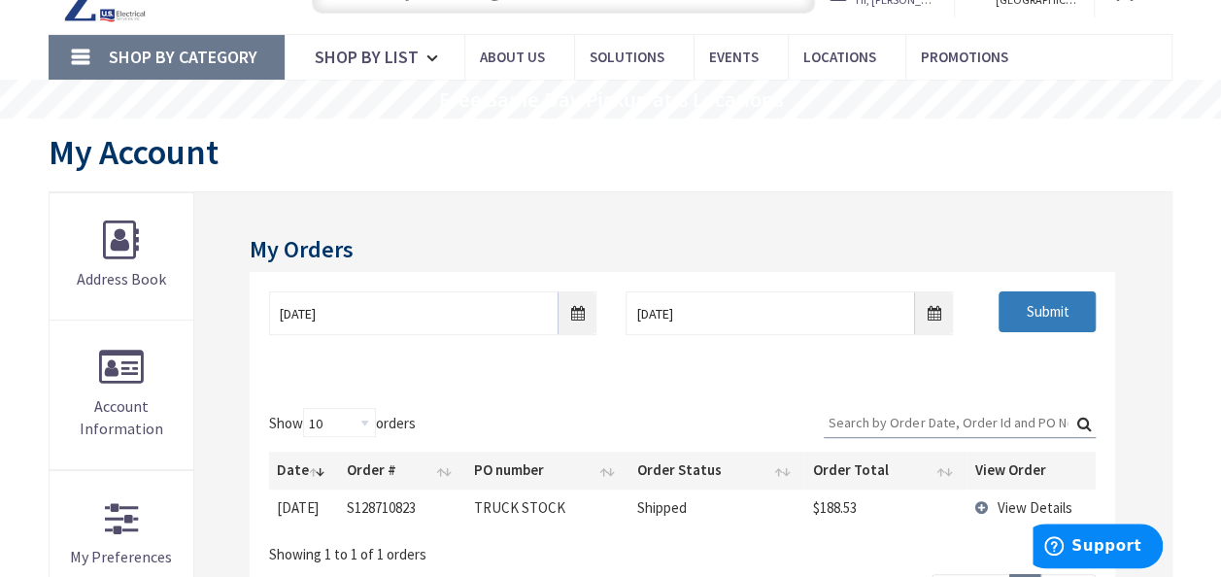
click at [1035, 295] on input "Submit" at bounding box center [1046, 311] width 97 height 41
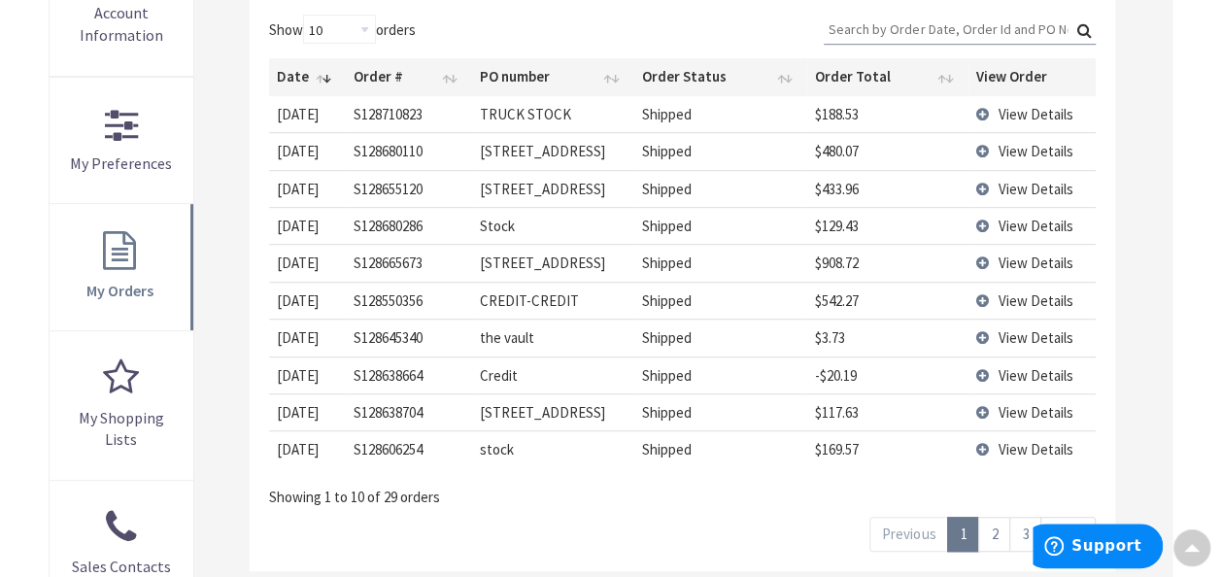
scroll to position [583, 0]
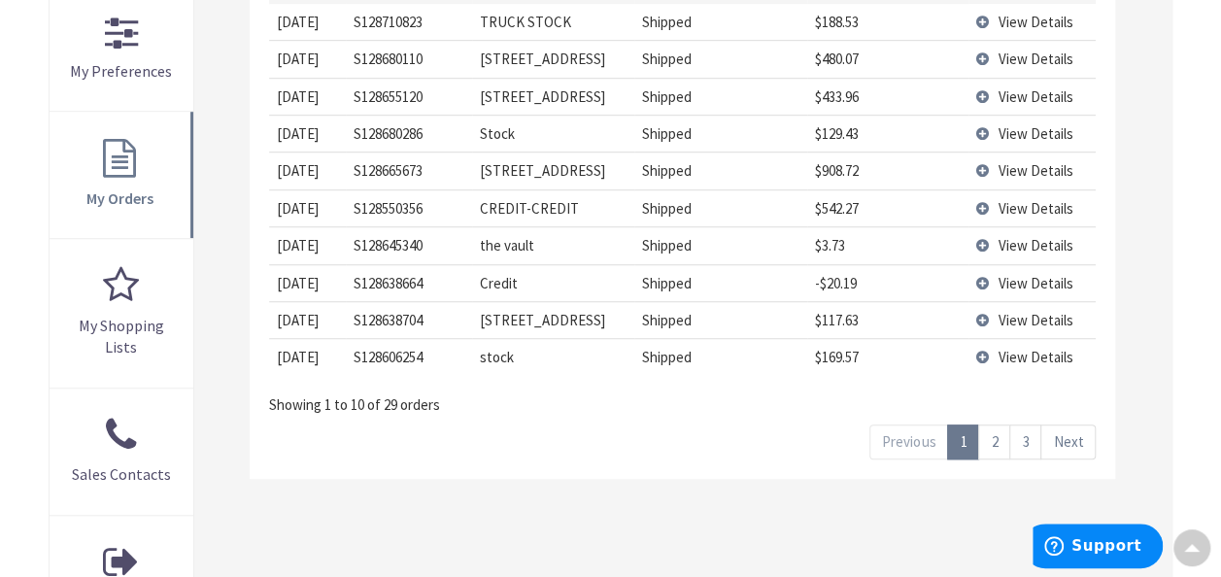
click at [1002, 433] on link "2" at bounding box center [994, 441] width 32 height 34
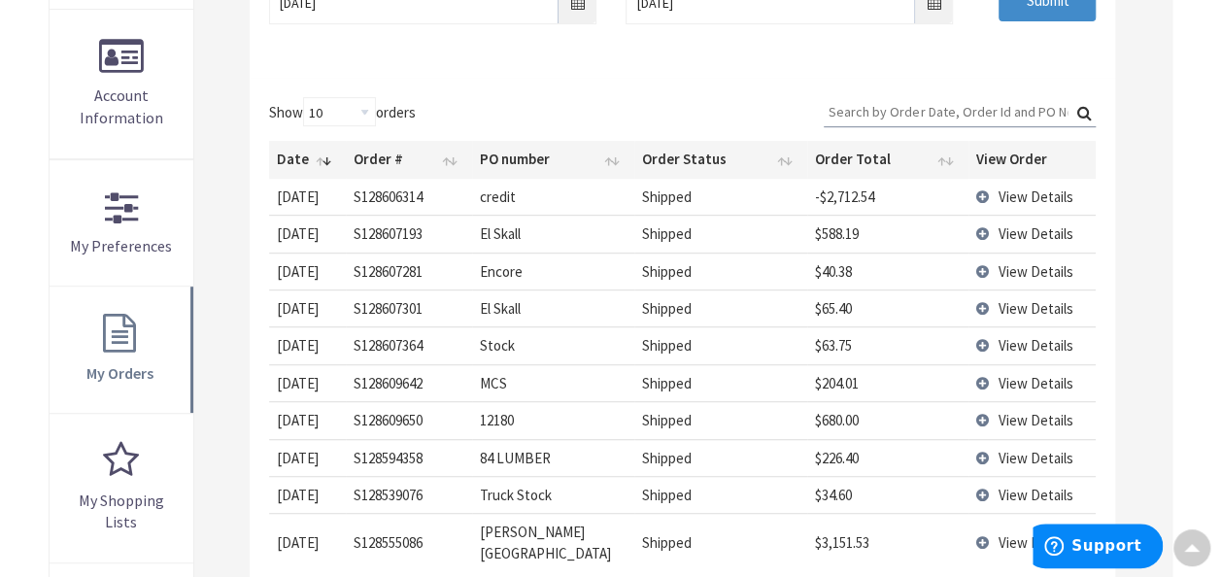
scroll to position [388, 0]
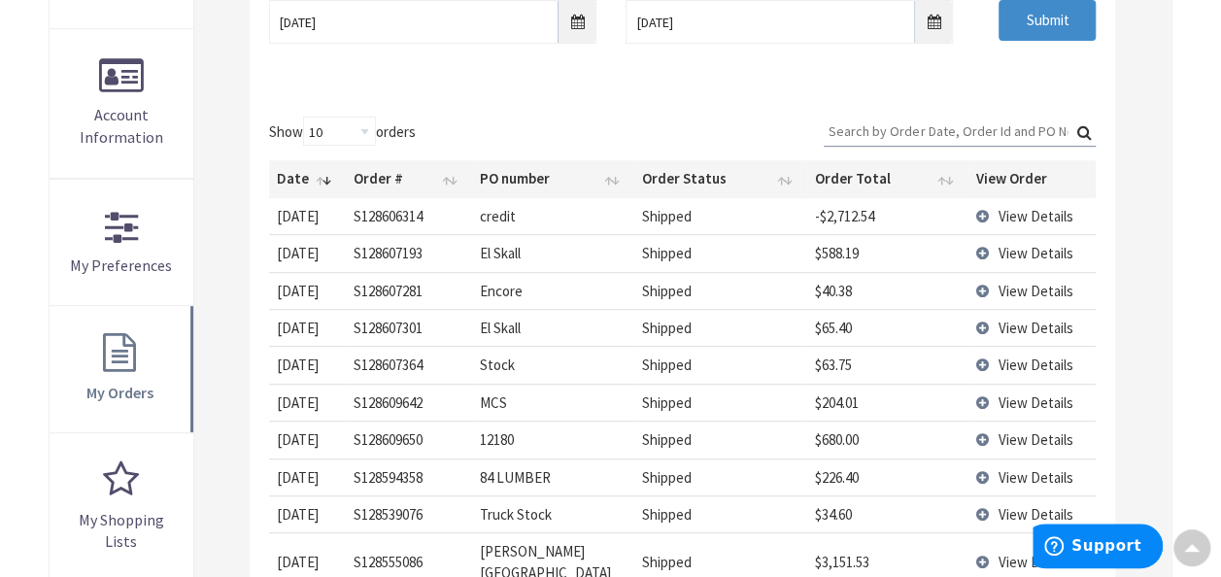
click at [987, 212] on td "View Details" at bounding box center [1032, 216] width 128 height 36
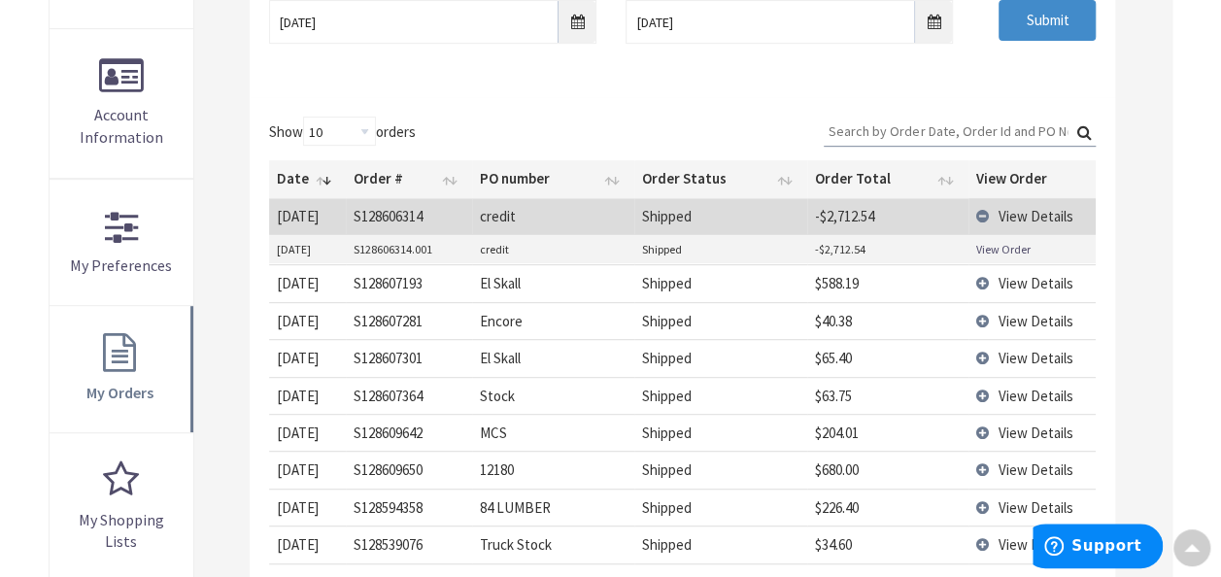
click at [983, 247] on link "View Order" at bounding box center [1003, 249] width 54 height 17
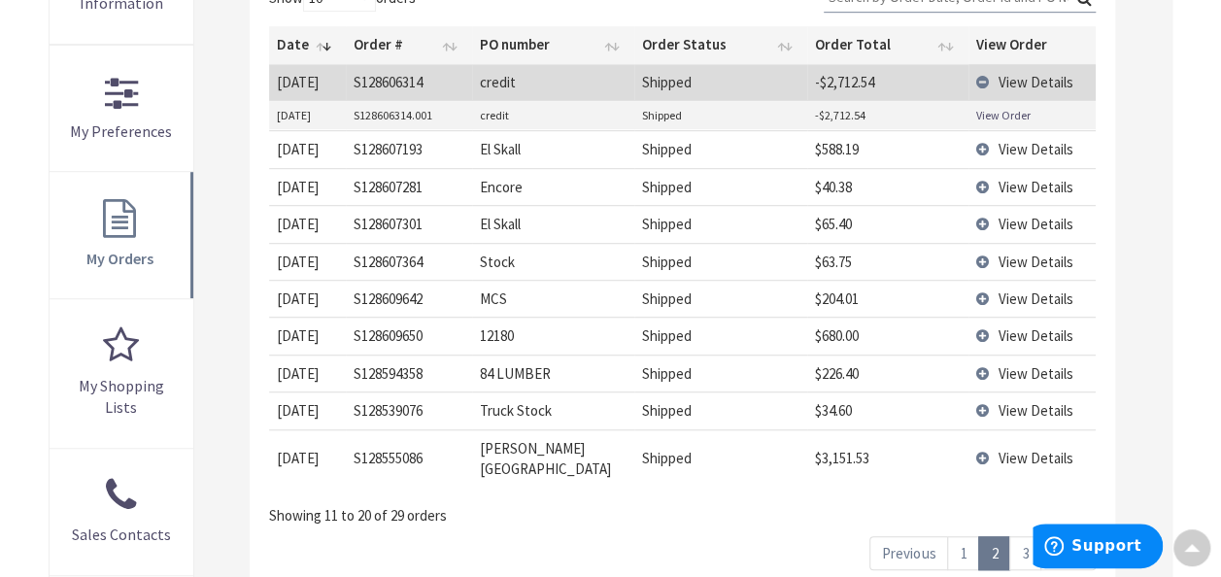
scroll to position [583, 0]
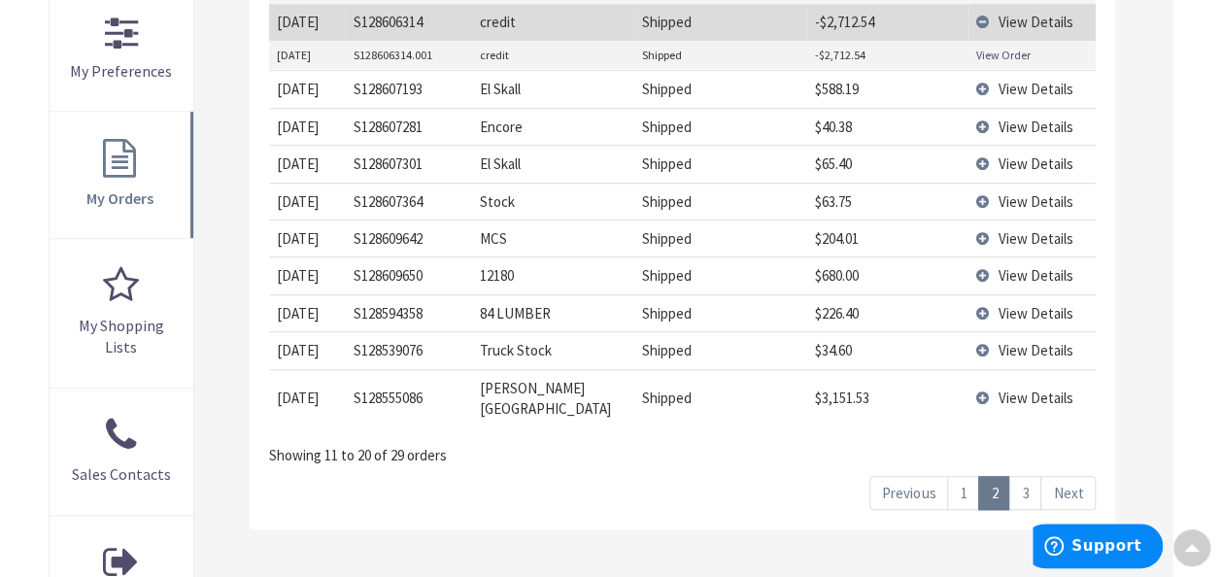
click at [1030, 476] on link "3" at bounding box center [1025, 493] width 32 height 34
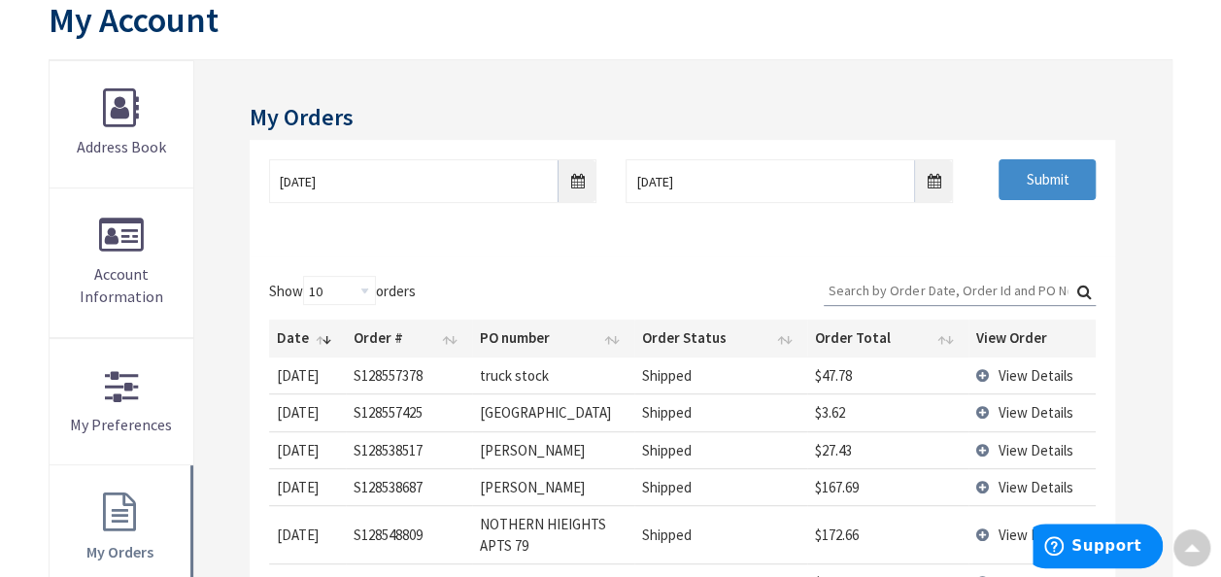
scroll to position [97, 0]
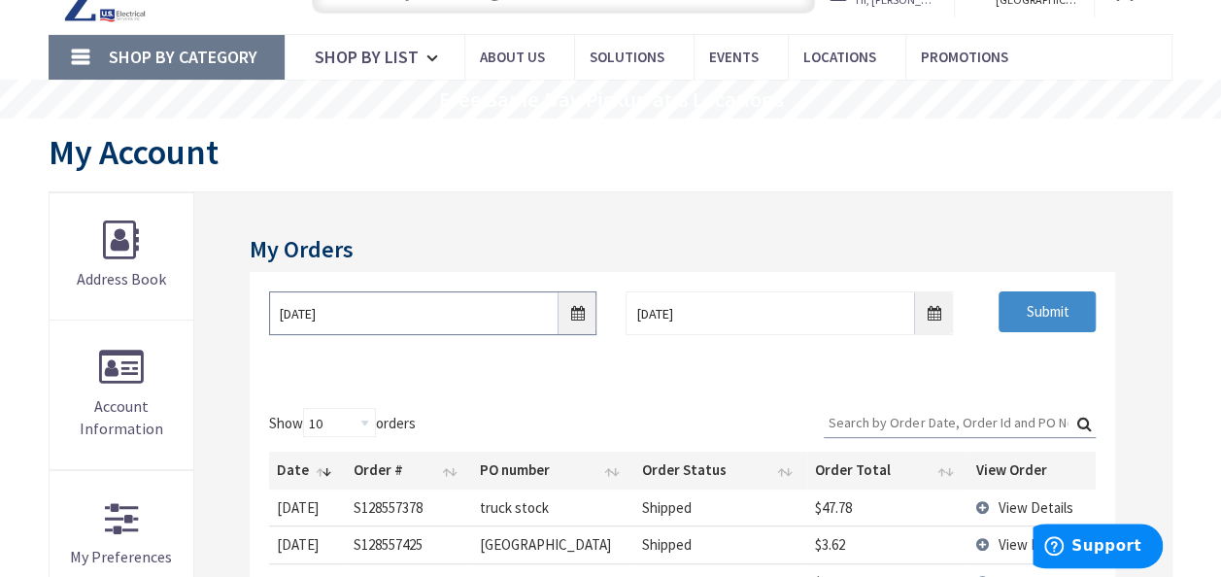
click at [580, 309] on input "08/01/2025" at bounding box center [432, 313] width 327 height 44
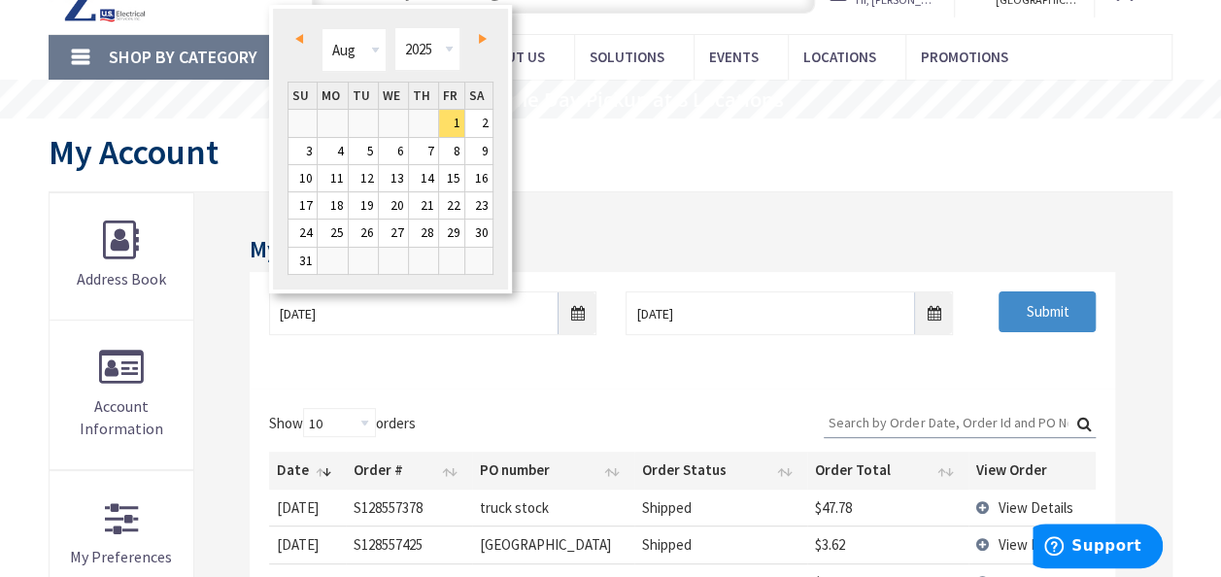
click at [301, 43] on link "Prev" at bounding box center [302, 38] width 26 height 26
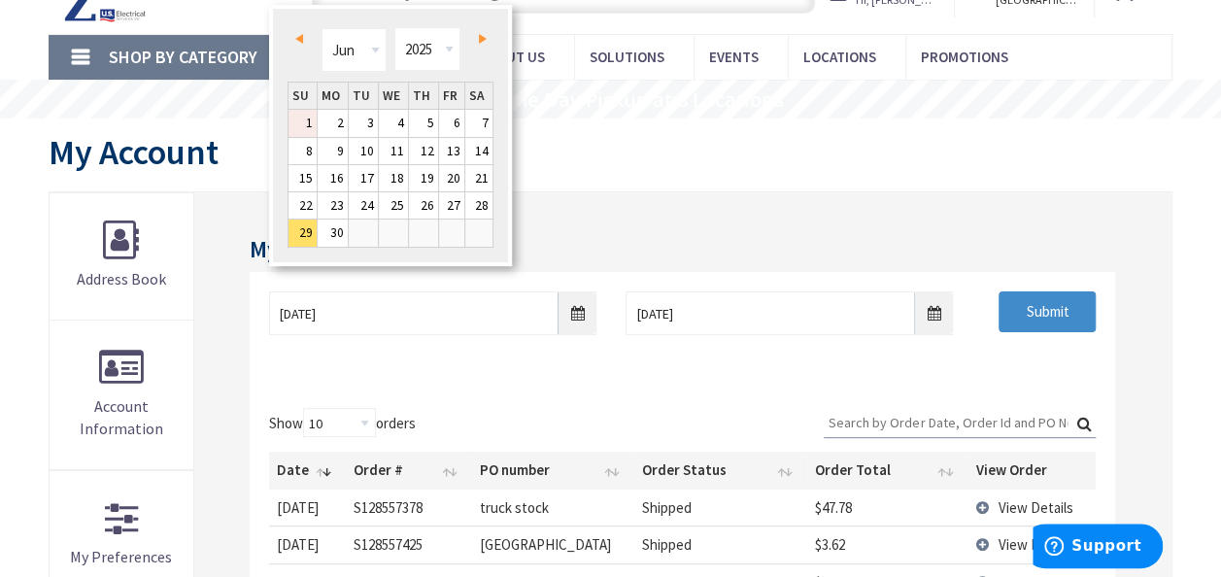
click at [301, 127] on link "1" at bounding box center [302, 123] width 28 height 26
type input "06/01/2025"
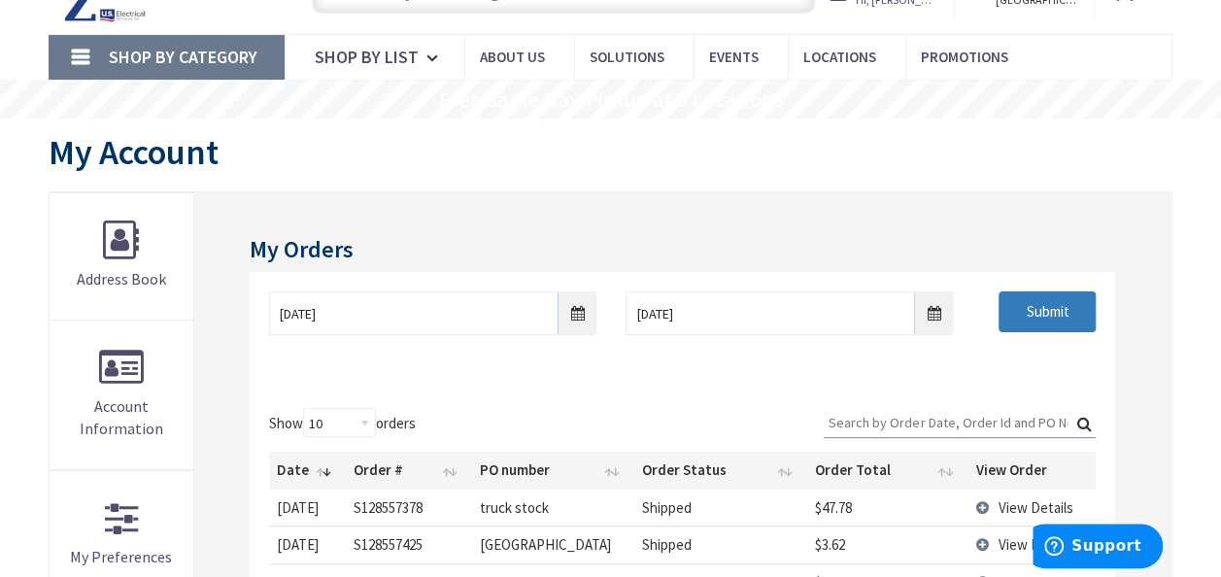
click at [1046, 317] on input "Submit" at bounding box center [1046, 311] width 97 height 41
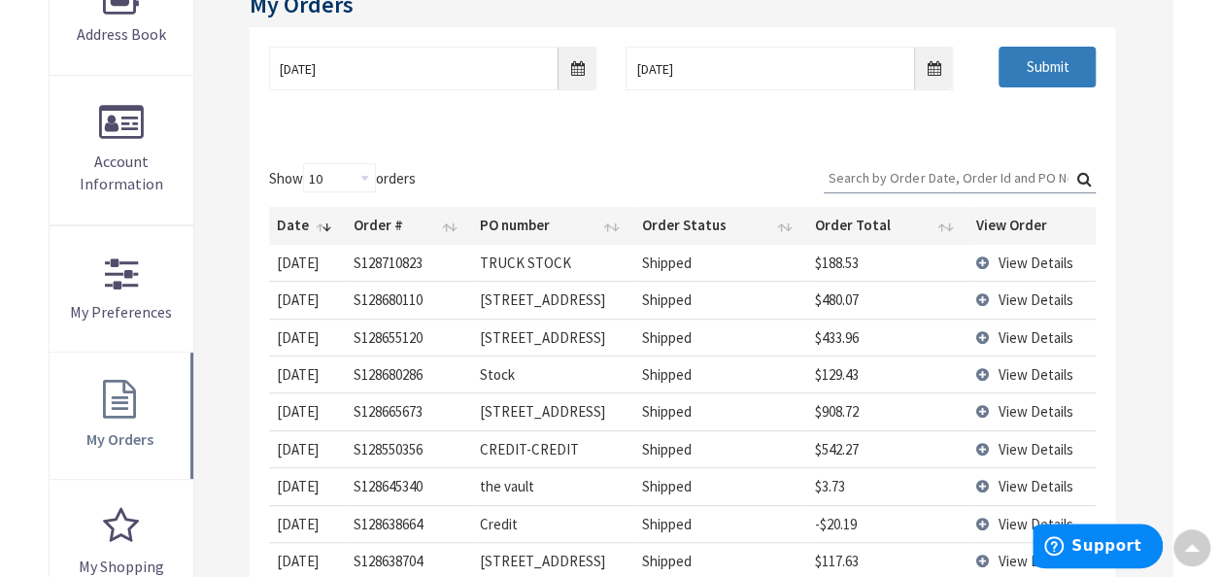
scroll to position [583, 0]
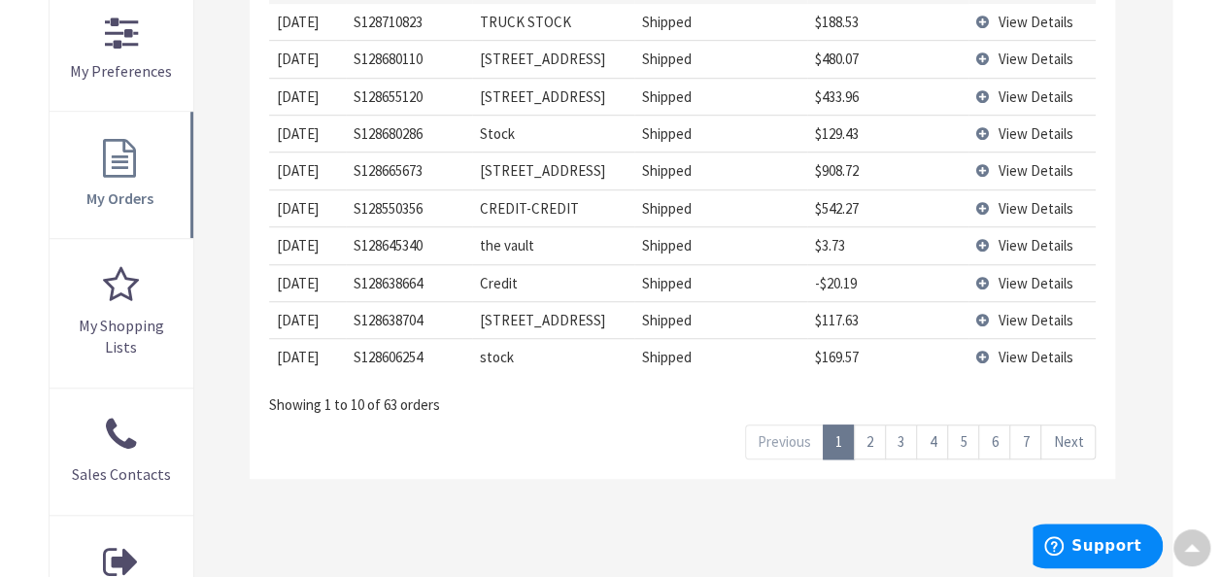
click at [907, 435] on link "3" at bounding box center [901, 441] width 32 height 34
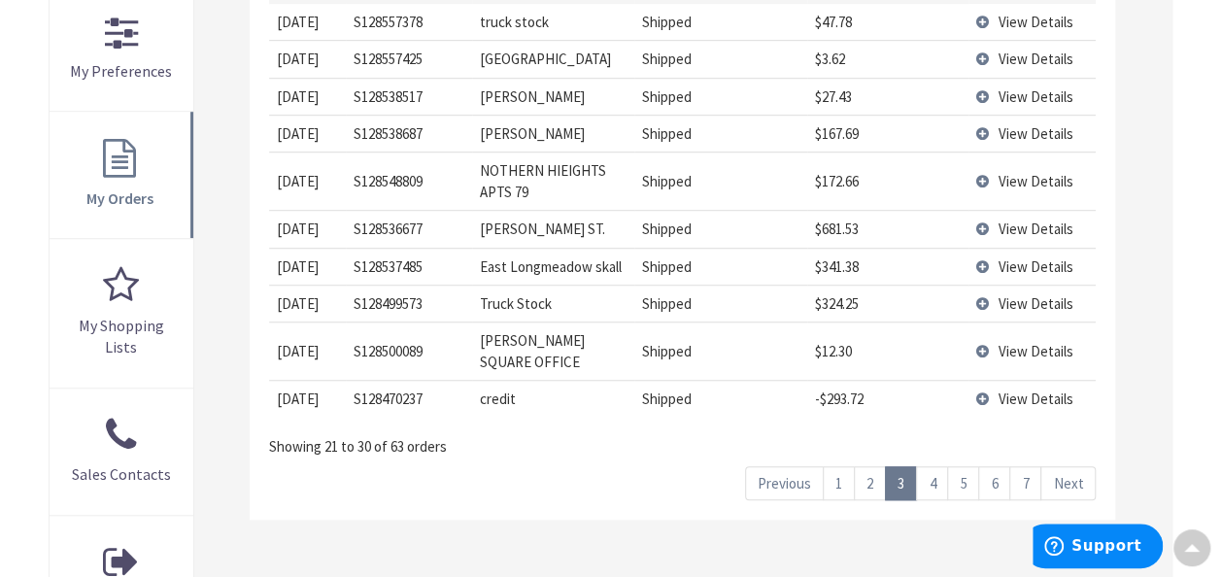
click at [944, 466] on link "4" at bounding box center [932, 483] width 32 height 34
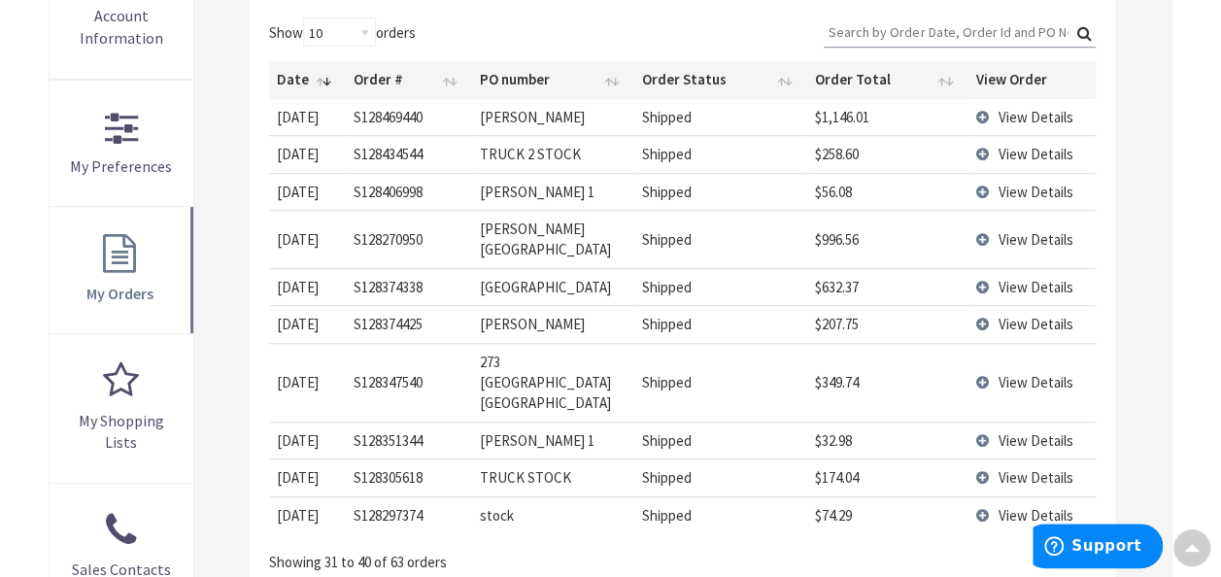
scroll to position [486, 0]
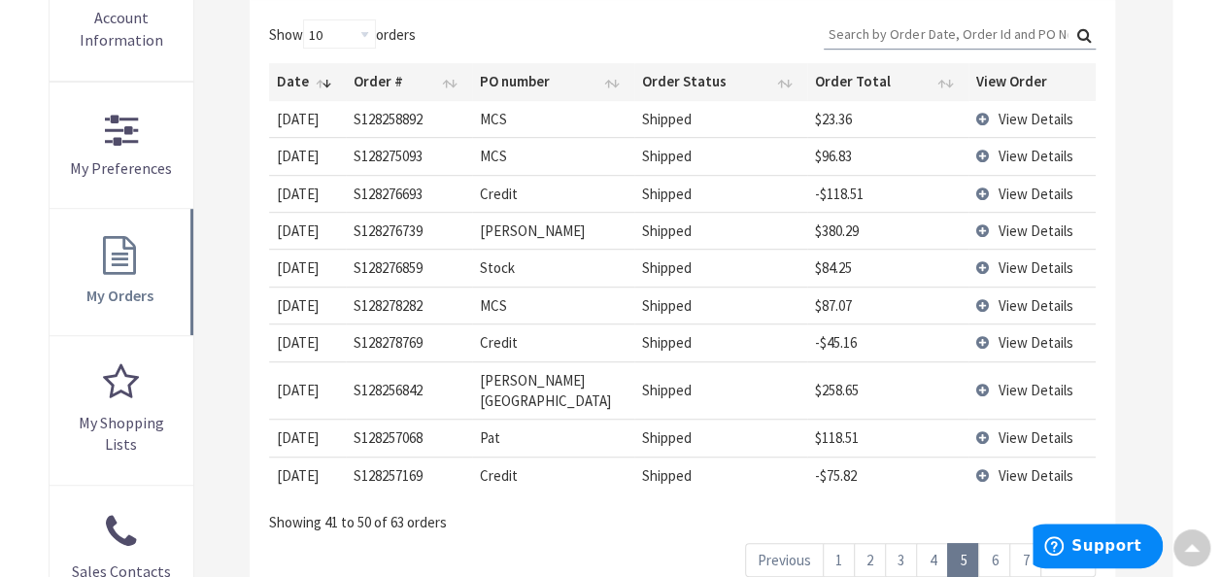
click at [906, 543] on link "3" at bounding box center [901, 560] width 32 height 34
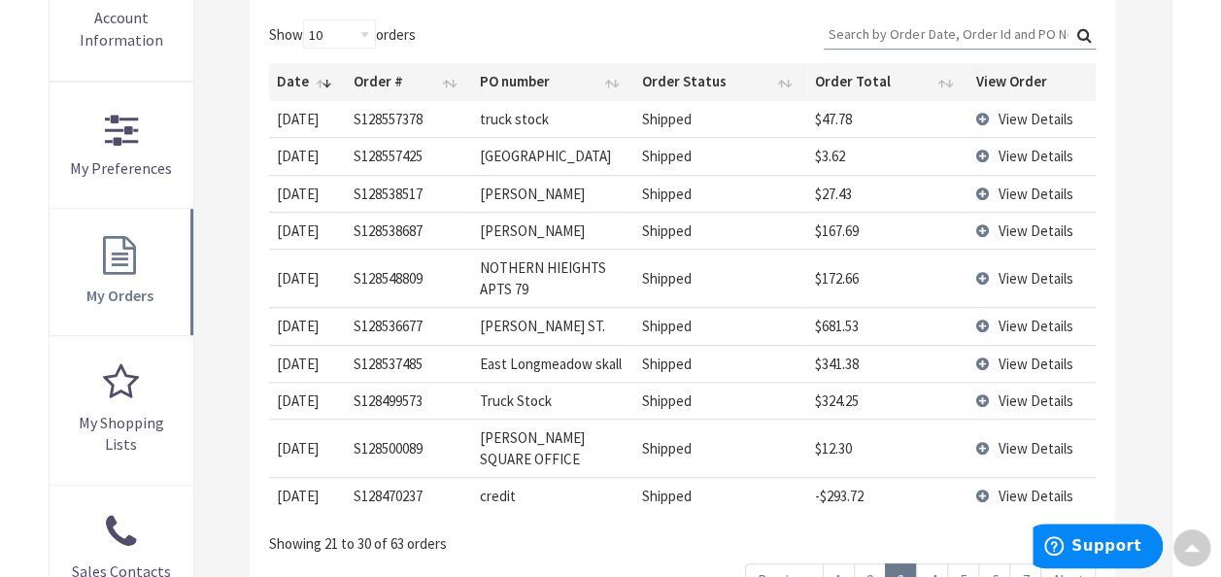
click at [872, 563] on link "2" at bounding box center [870, 580] width 32 height 34
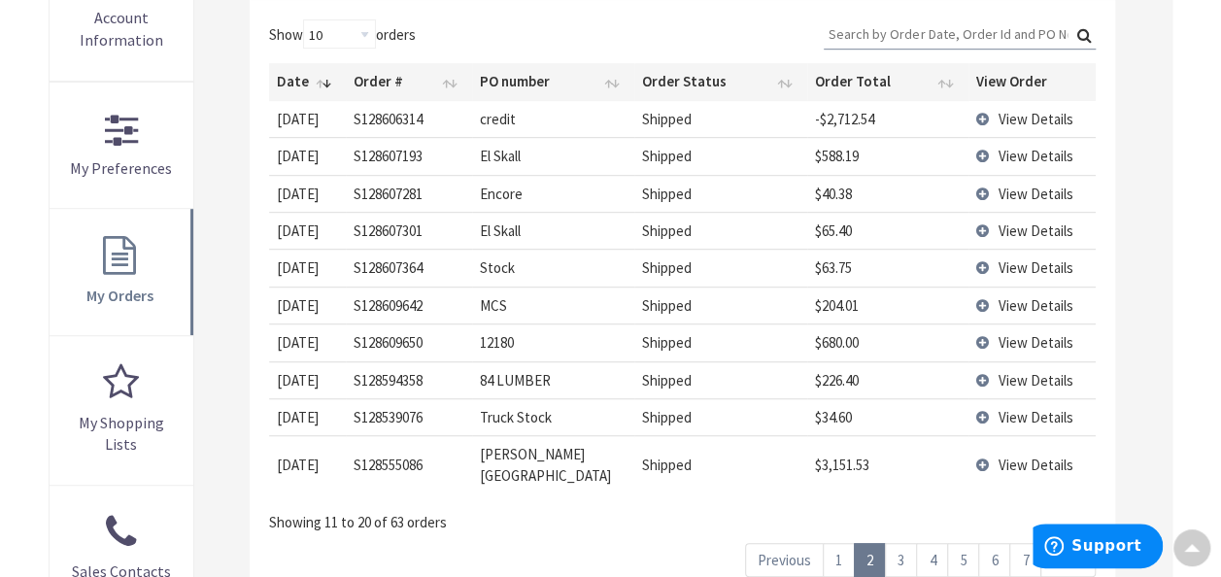
click at [837, 543] on link "1" at bounding box center [838, 560] width 32 height 34
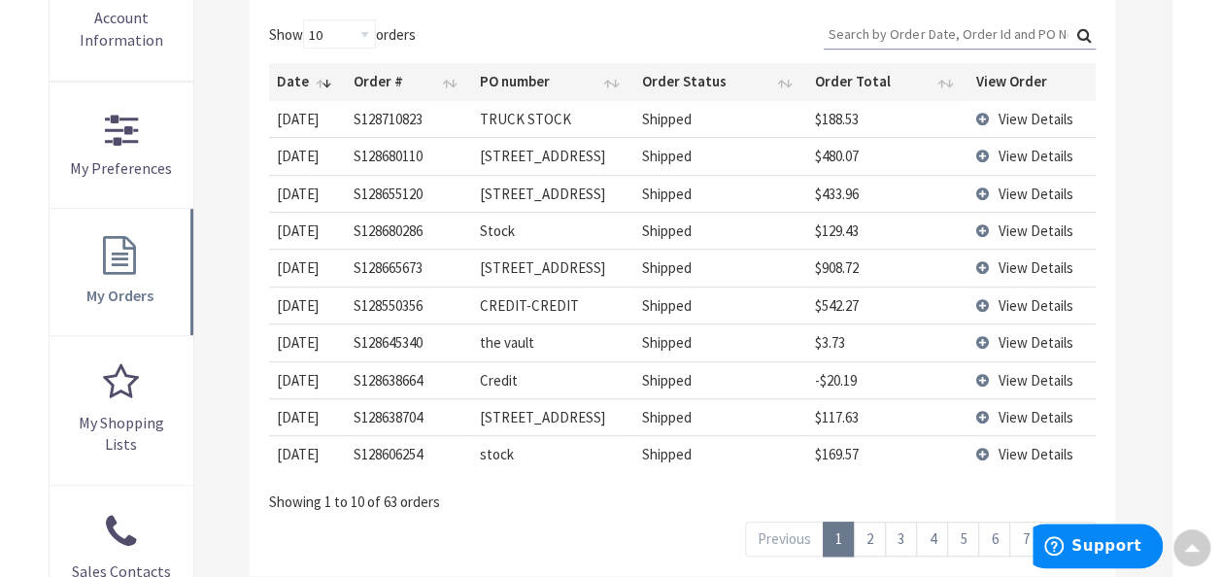
click at [983, 300] on td "View Details" at bounding box center [1032, 304] width 128 height 37
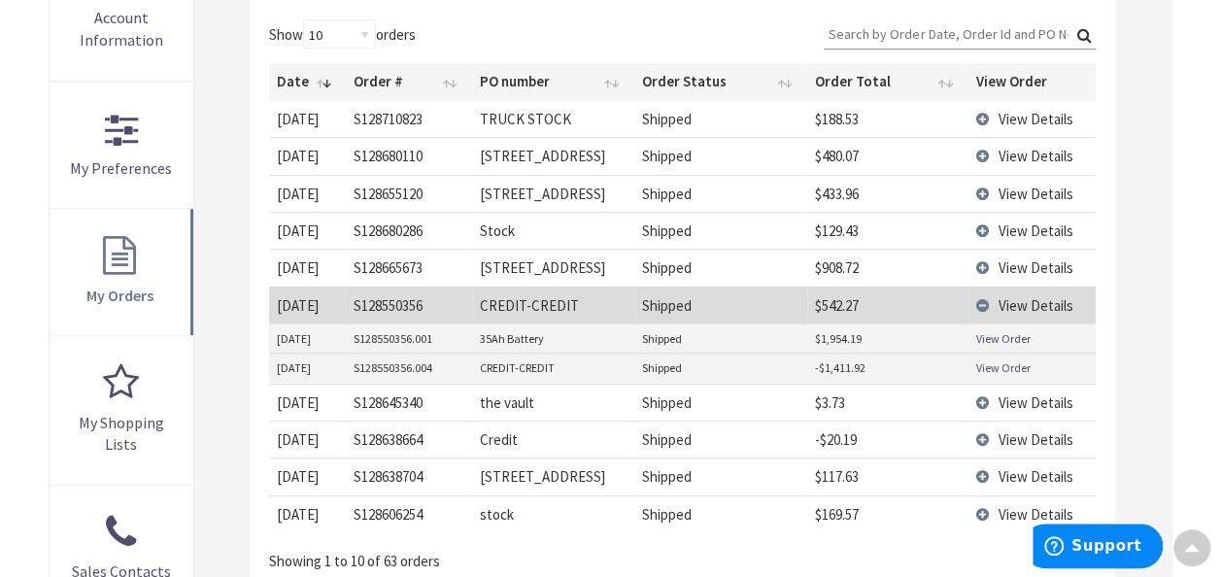
click at [989, 332] on link "View Order" at bounding box center [1003, 338] width 54 height 17
click at [987, 367] on link "View Order" at bounding box center [1003, 367] width 54 height 17
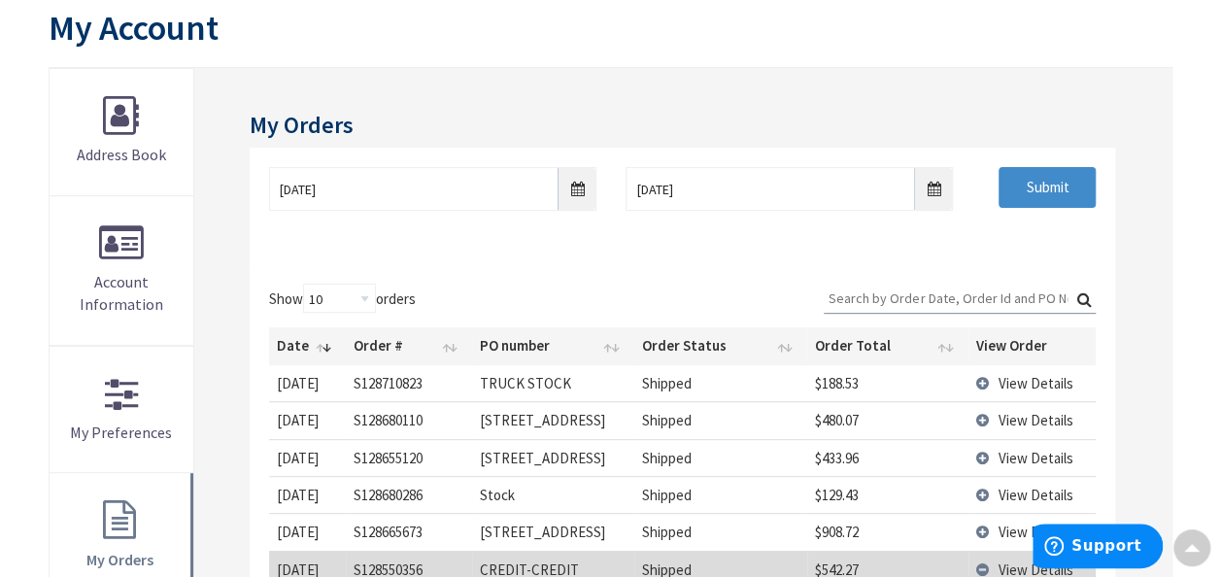
scroll to position [0, 0]
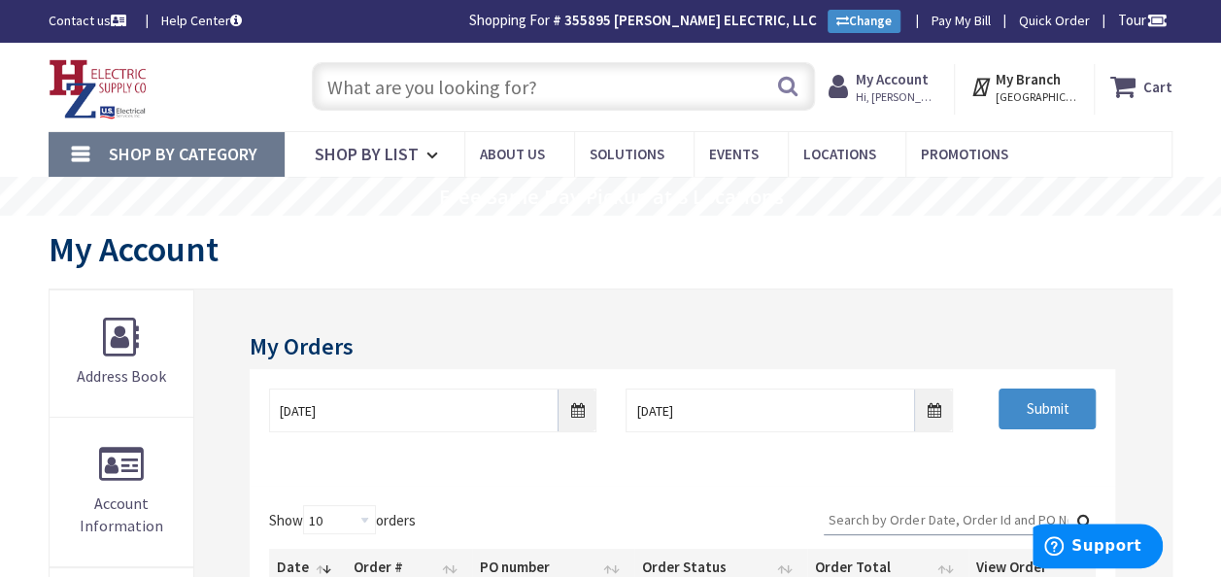
drag, startPoint x: 633, startPoint y: 75, endPoint x: 633, endPoint y: 89, distance: 14.6
click at [633, 89] on input "text" at bounding box center [563, 86] width 503 height 49
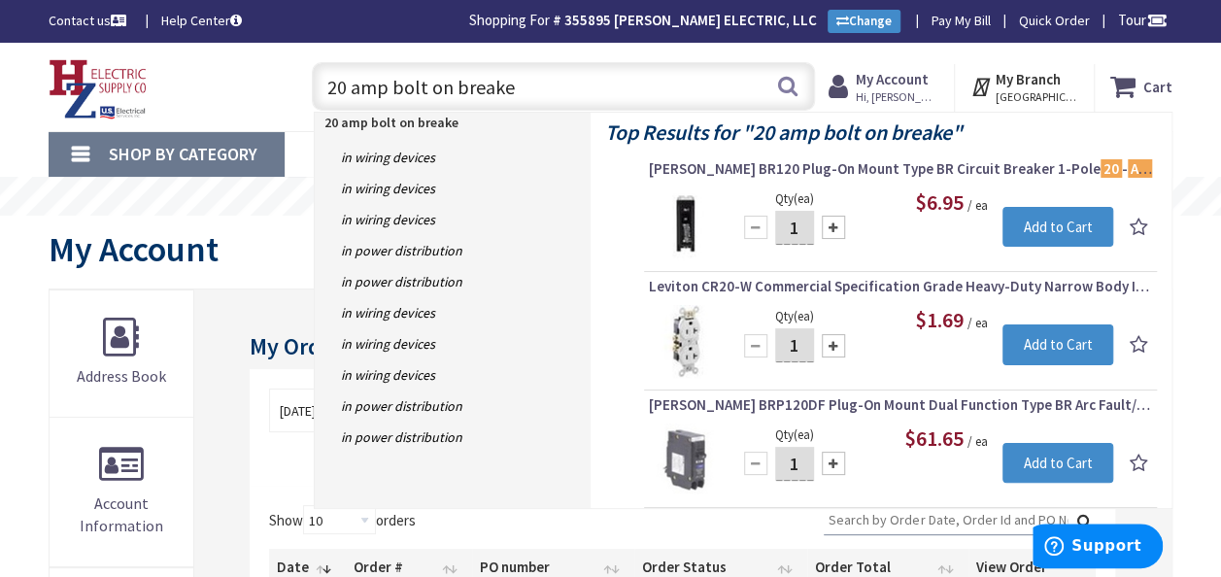
type input "20 amp bolt on breaker"
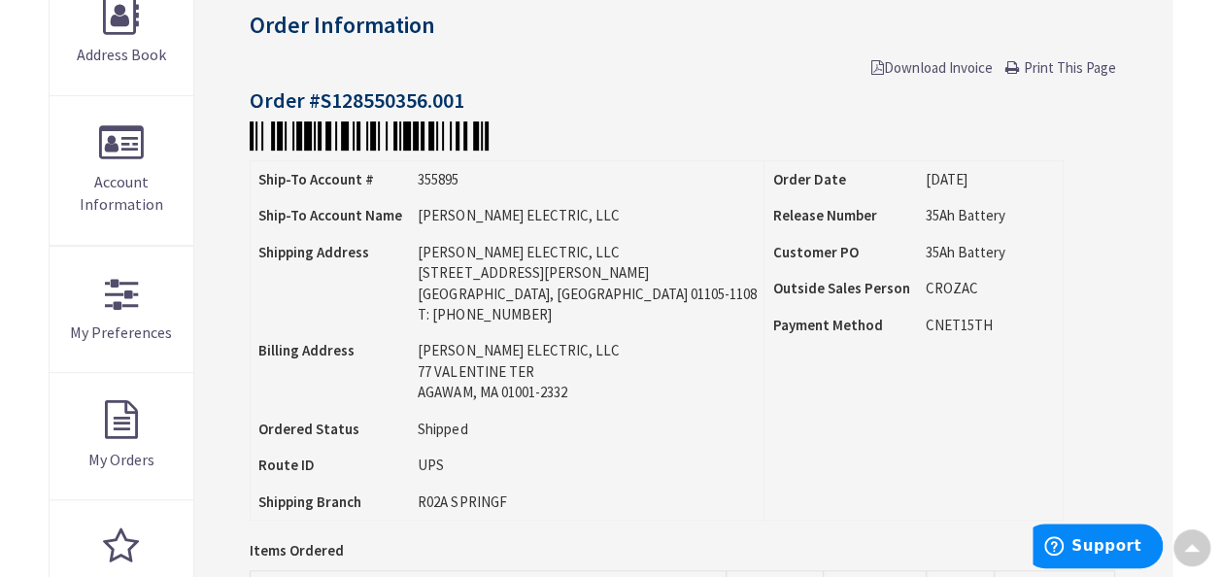
scroll to position [293, 0]
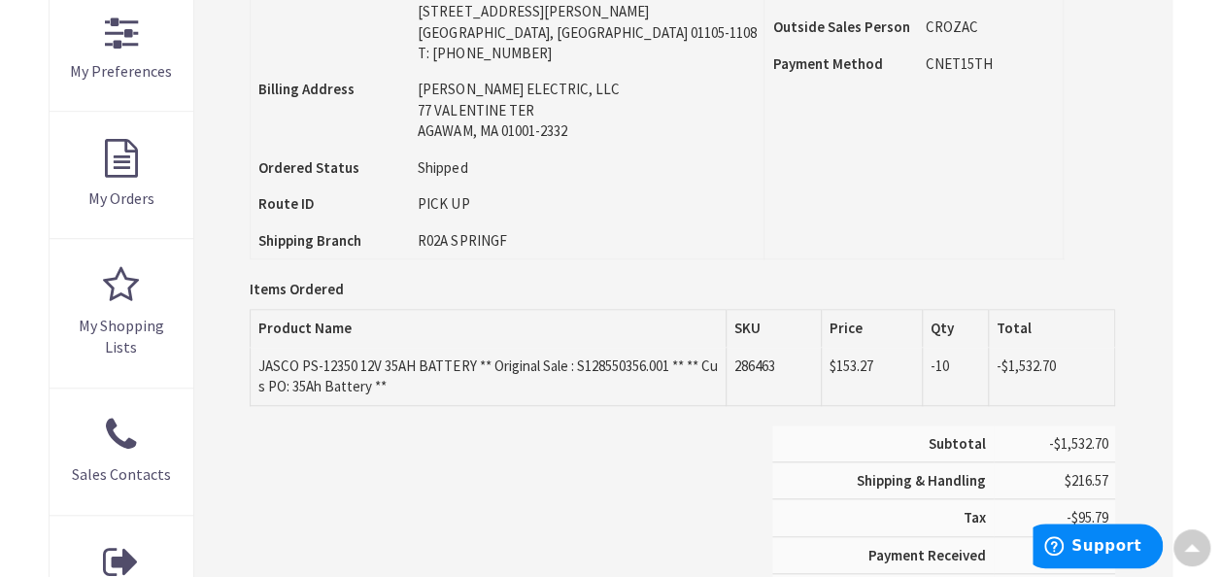
scroll to position [585, 0]
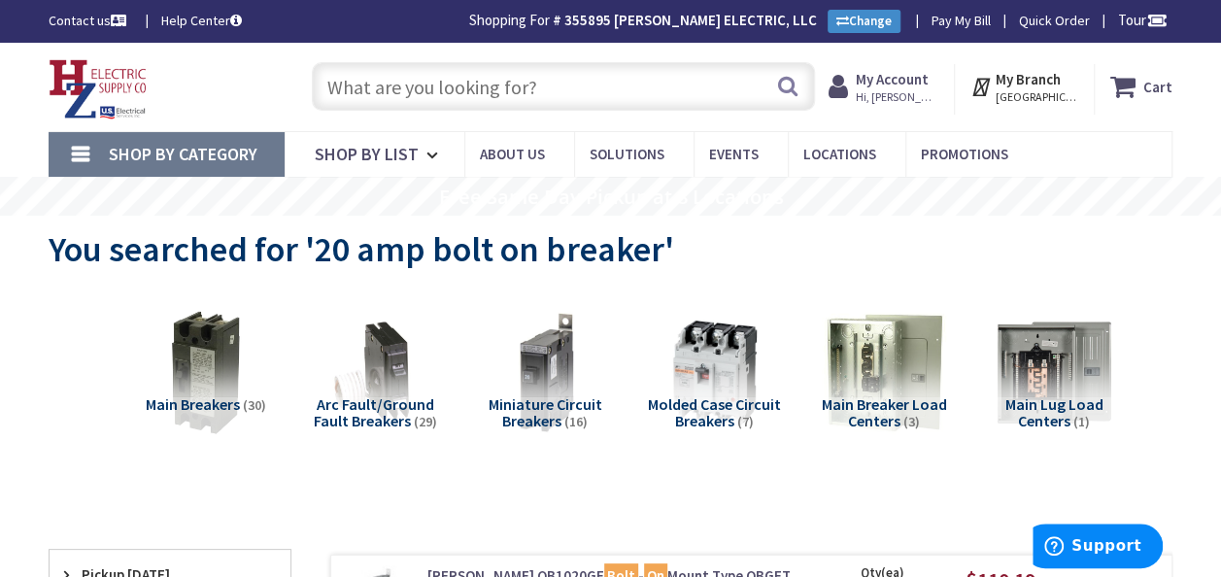
click at [634, 87] on input "text" at bounding box center [563, 86] width 503 height 49
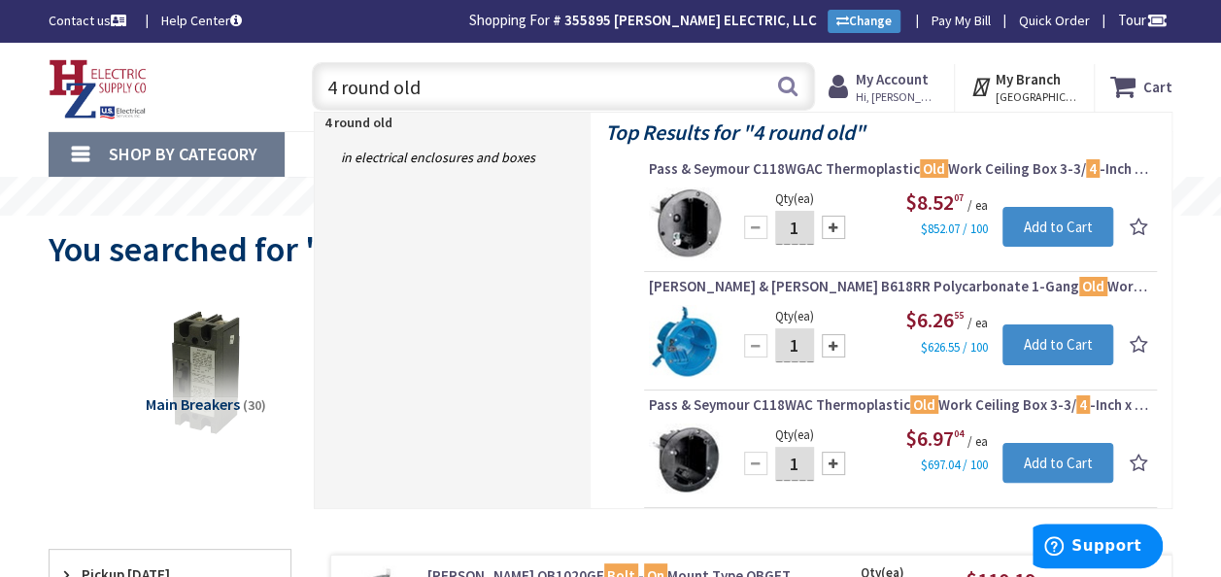
type input "4 round old"
